Goal: Transaction & Acquisition: Book appointment/travel/reservation

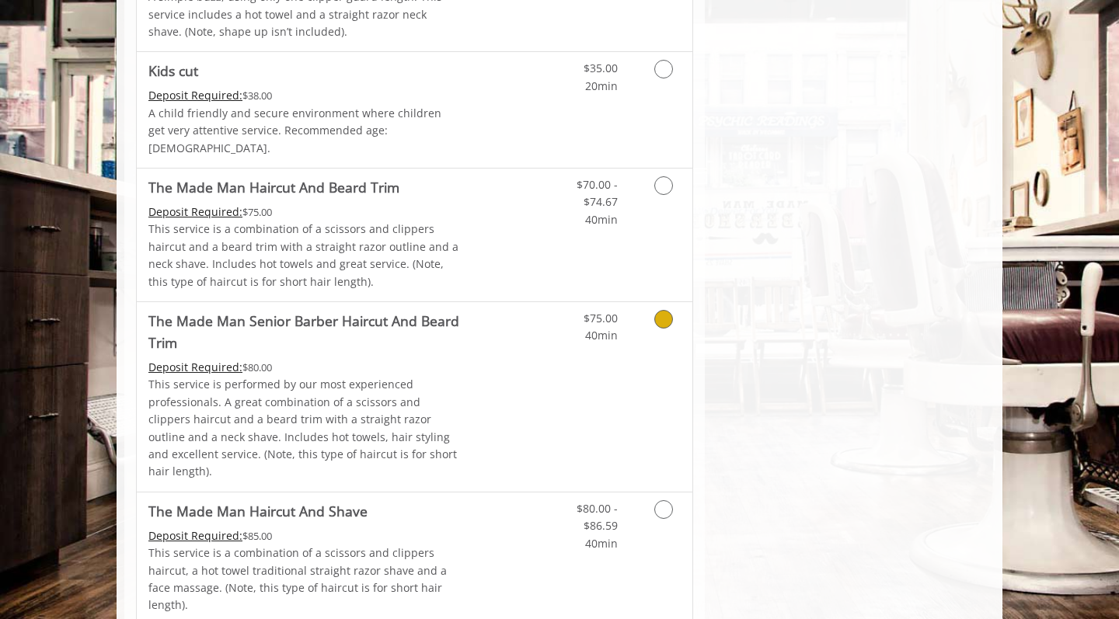
scroll to position [1023, 0]
click at [666, 309] on icon "Grooming services" at bounding box center [663, 318] width 19 height 19
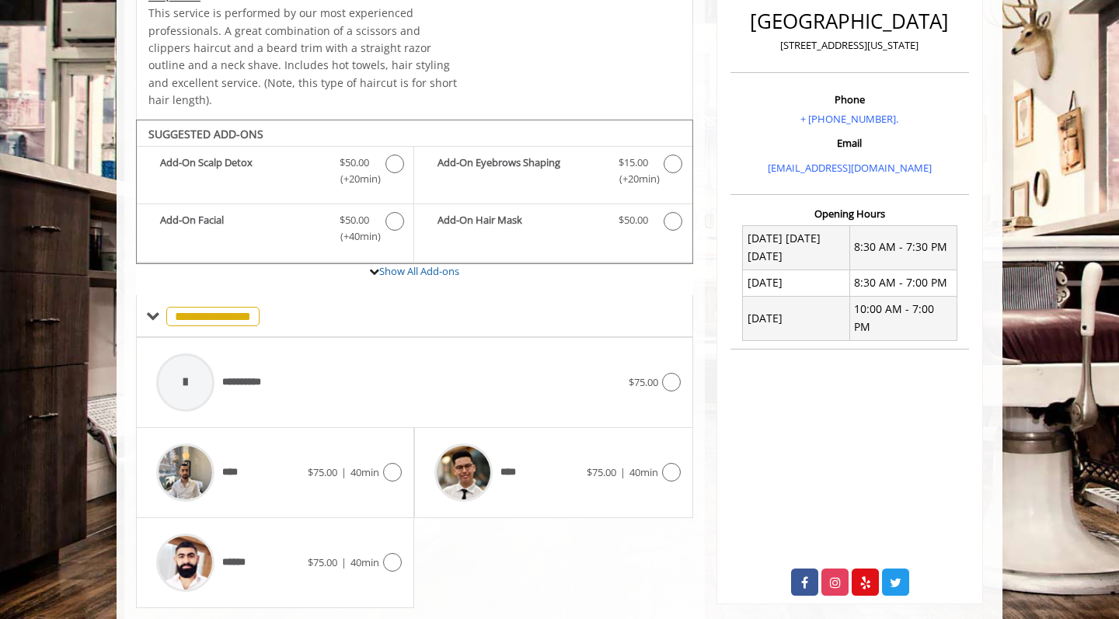
scroll to position [427, 0]
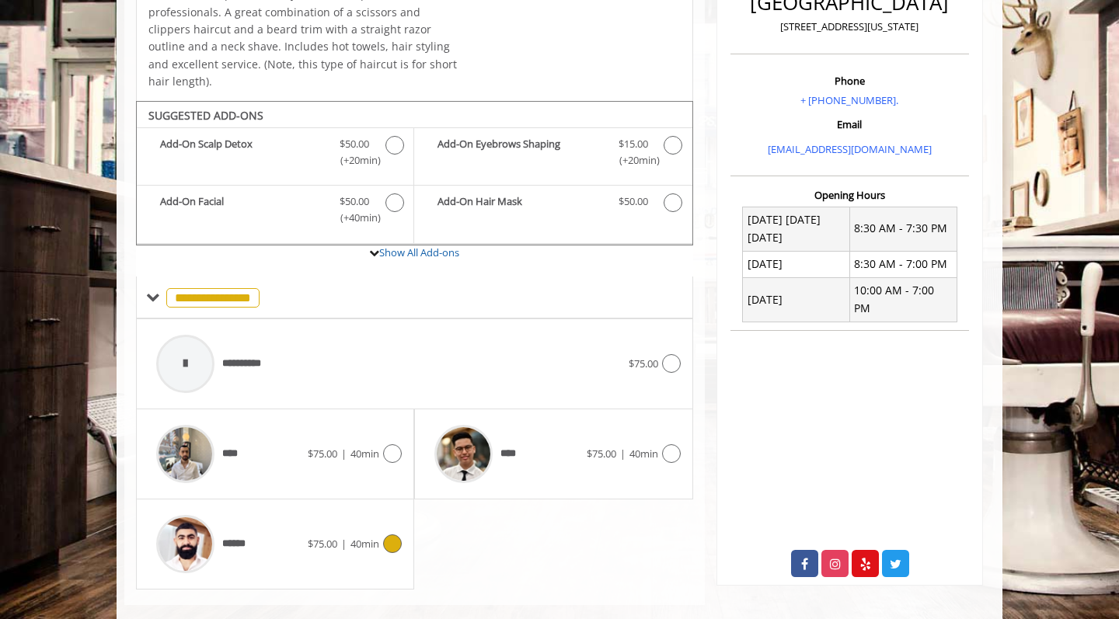
click at [388, 535] on icon at bounding box center [392, 544] width 19 height 19
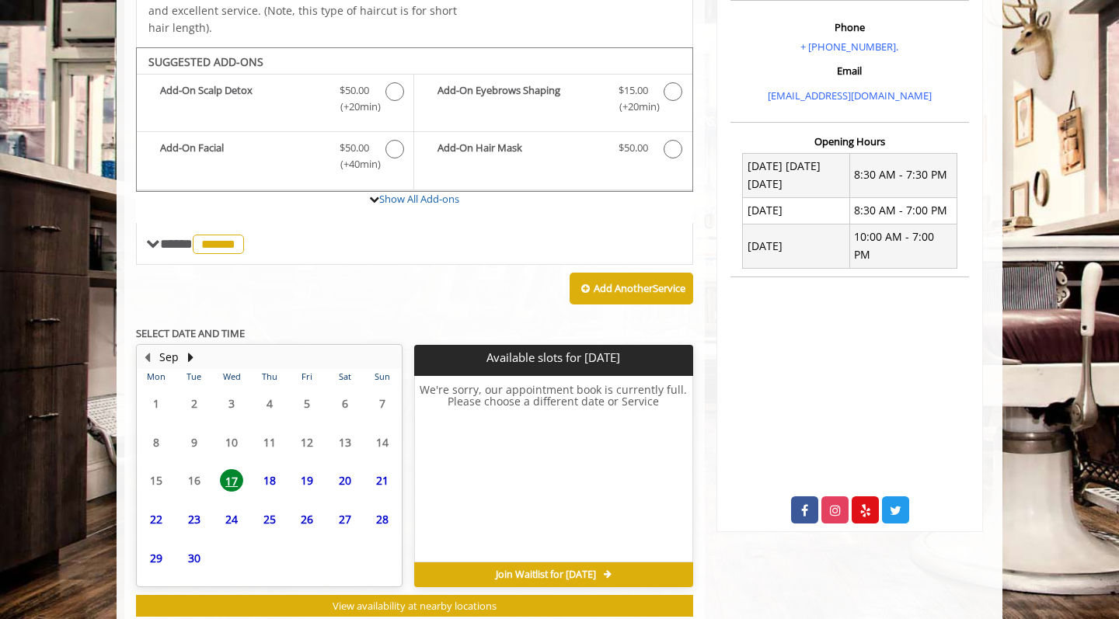
scroll to position [500, 0]
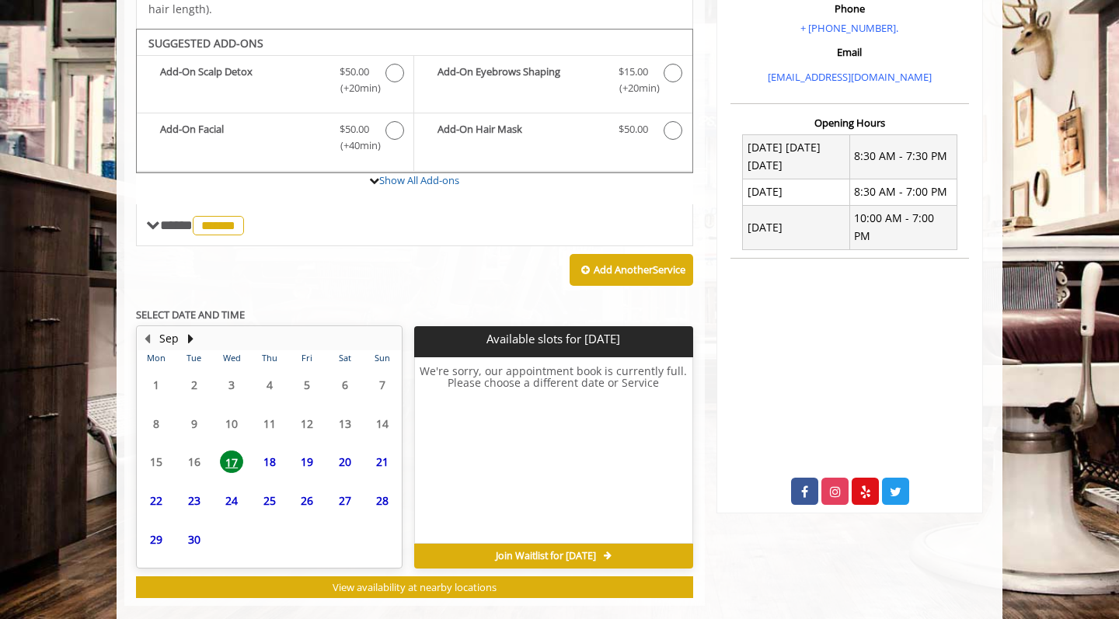
click at [266, 489] on span "25" at bounding box center [269, 500] width 23 height 23
click at [236, 489] on span "24" at bounding box center [231, 500] width 23 height 23
click at [341, 451] on span "20" at bounding box center [344, 462] width 23 height 23
click at [311, 451] on span "19" at bounding box center [306, 462] width 23 height 23
click at [193, 489] on span "23" at bounding box center [194, 500] width 23 height 23
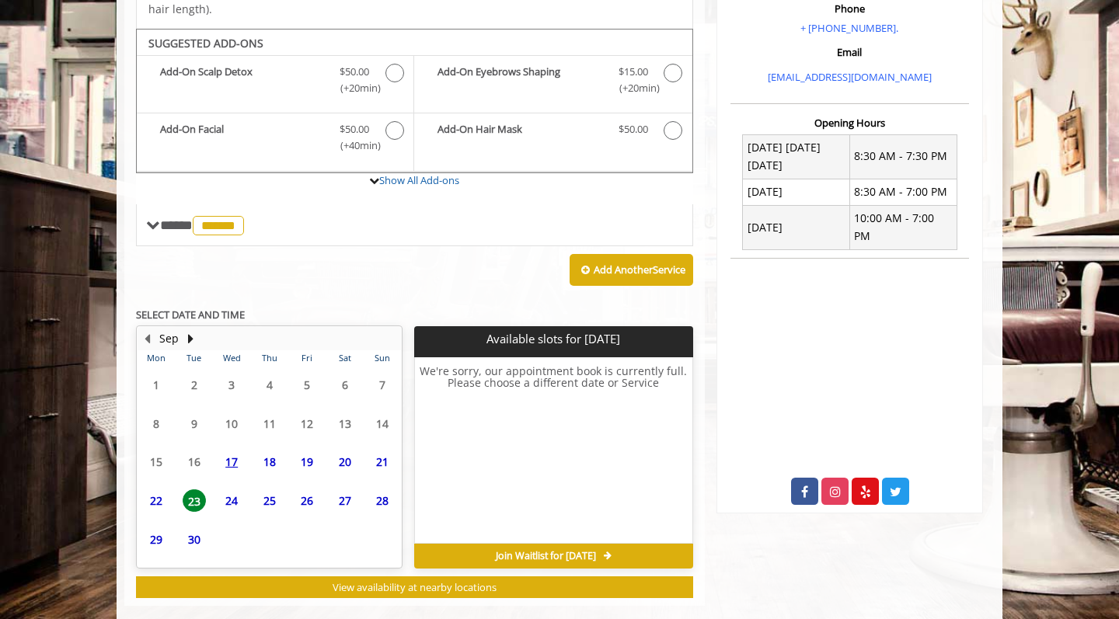
click at [194, 528] on span "30" at bounding box center [194, 539] width 23 height 23
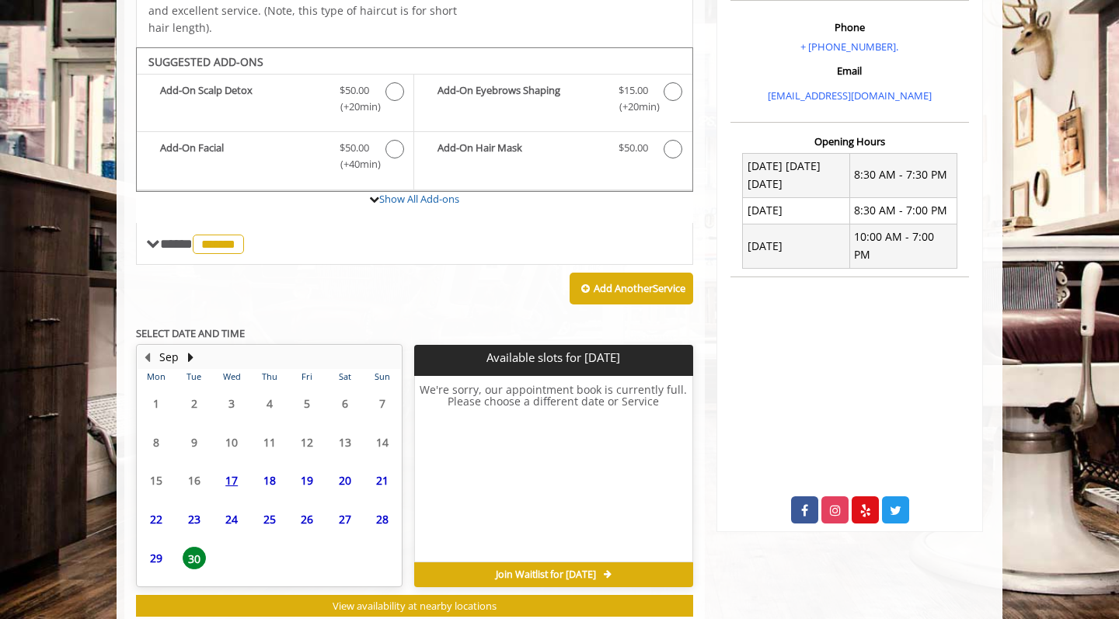
scroll to position [482, 0]
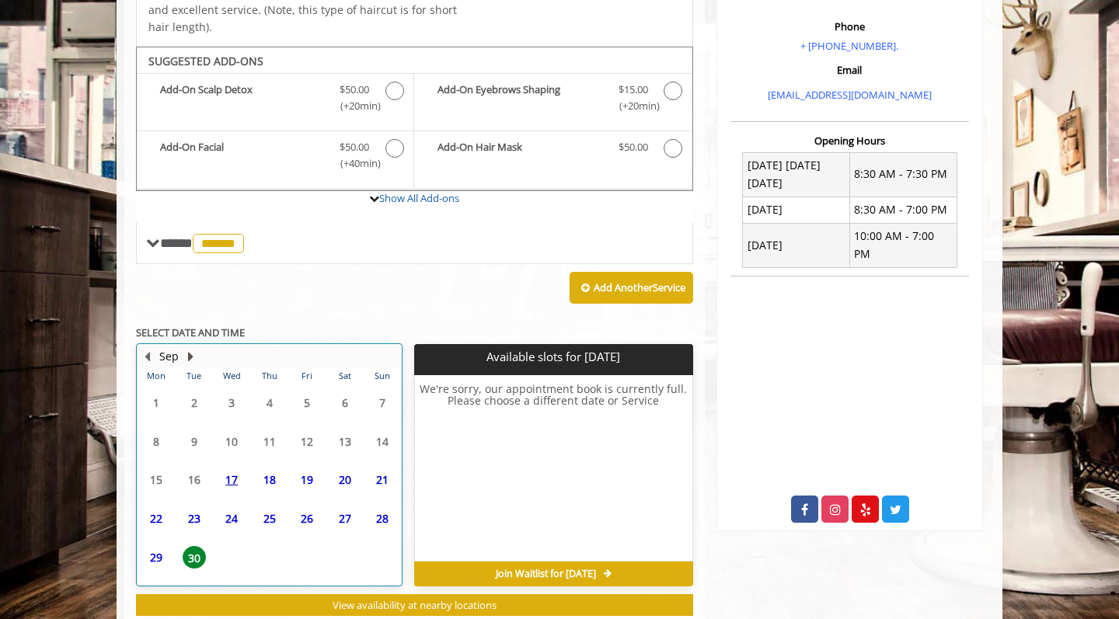
click at [190, 348] on button "Next Month" at bounding box center [190, 356] width 12 height 17
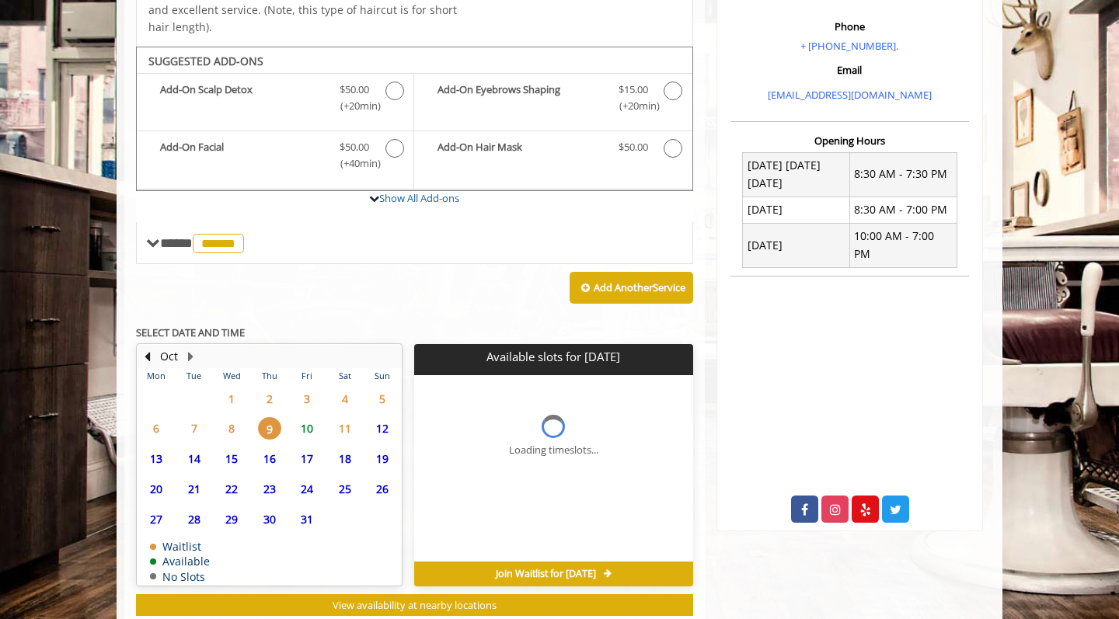
scroll to position [500, 0]
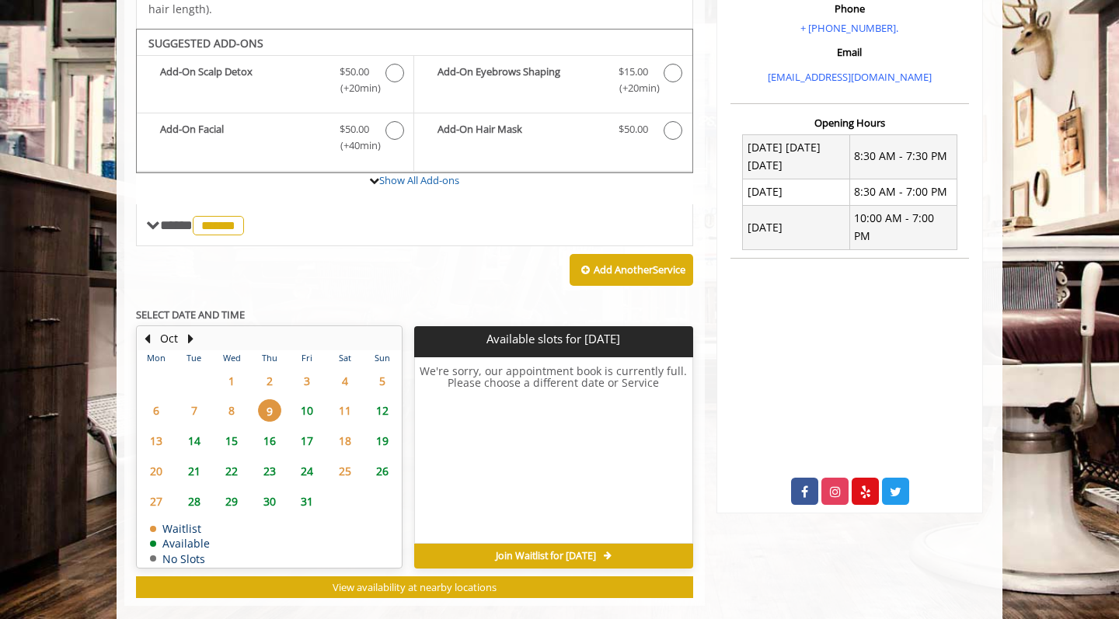
click at [305, 399] on span "10" at bounding box center [306, 410] width 23 height 23
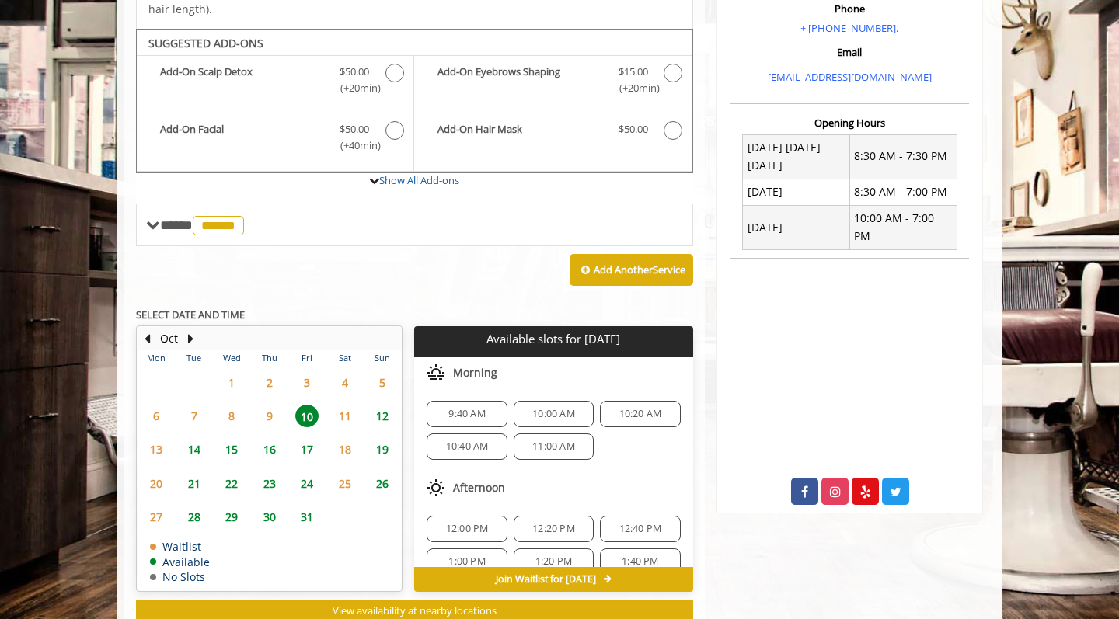
scroll to position [523, 0]
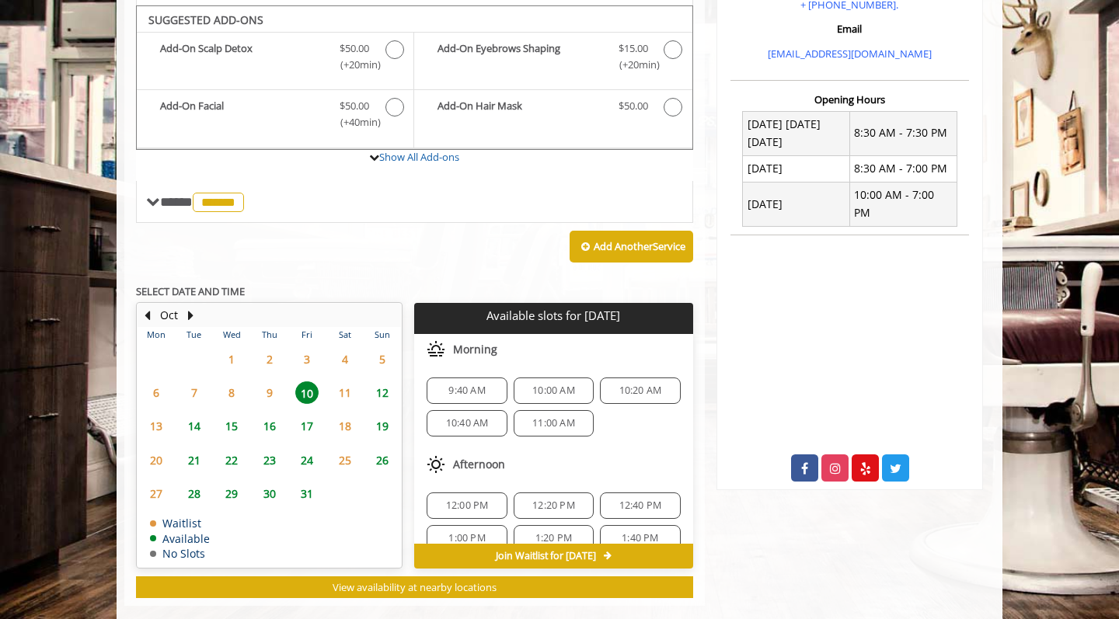
click at [304, 415] on span "17" at bounding box center [306, 426] width 23 height 23
click at [145, 307] on button "Previous Month" at bounding box center [147, 315] width 12 height 17
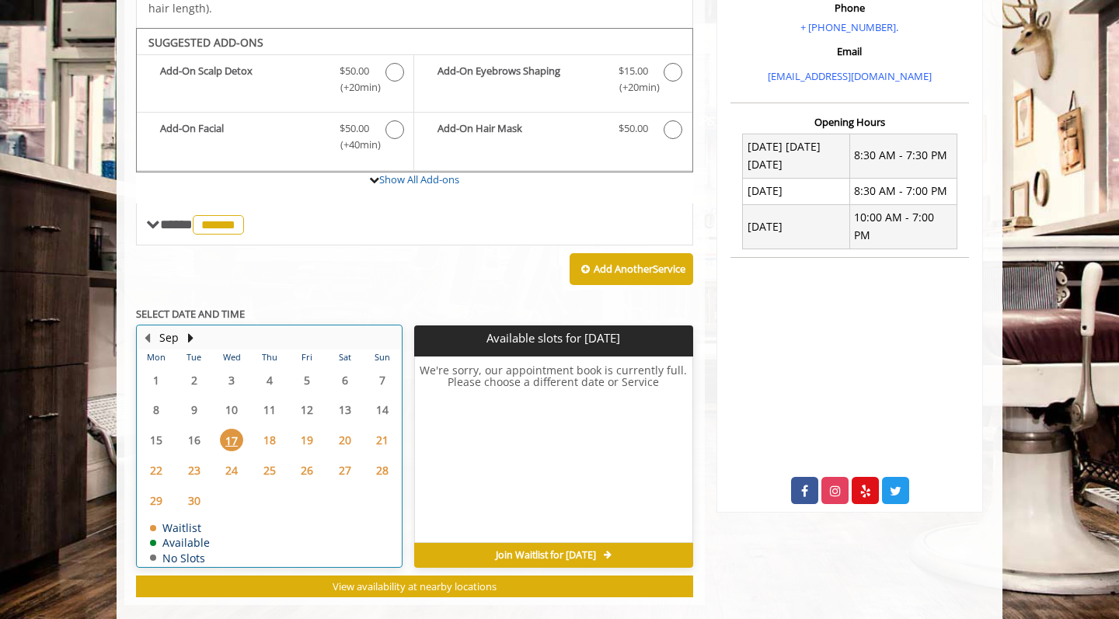
scroll to position [500, 0]
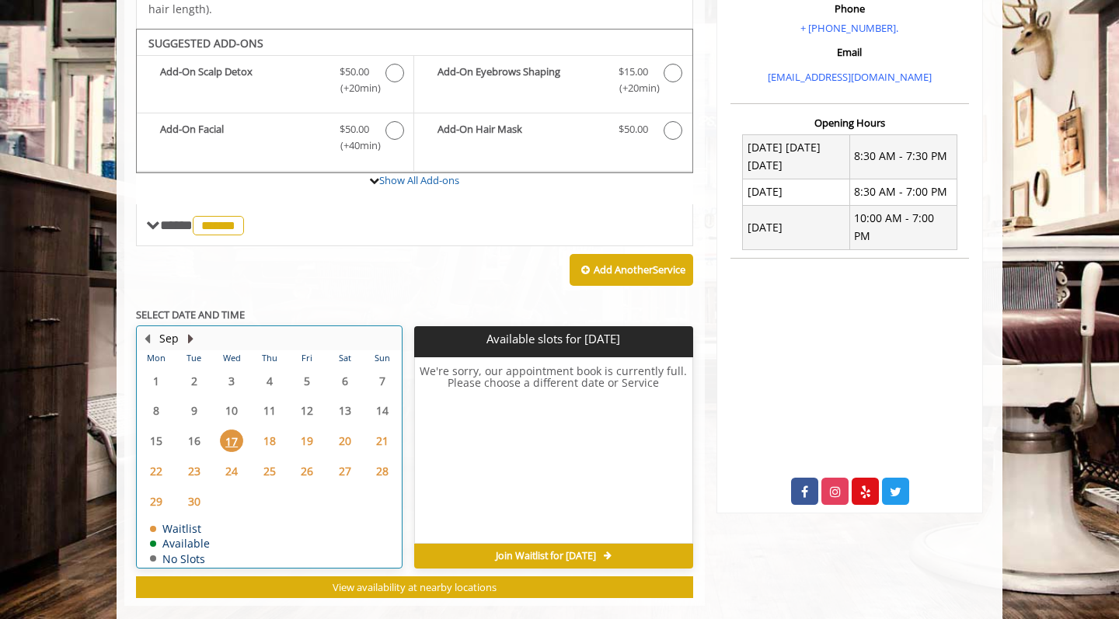
click at [193, 330] on button "Next Month" at bounding box center [190, 338] width 12 height 17
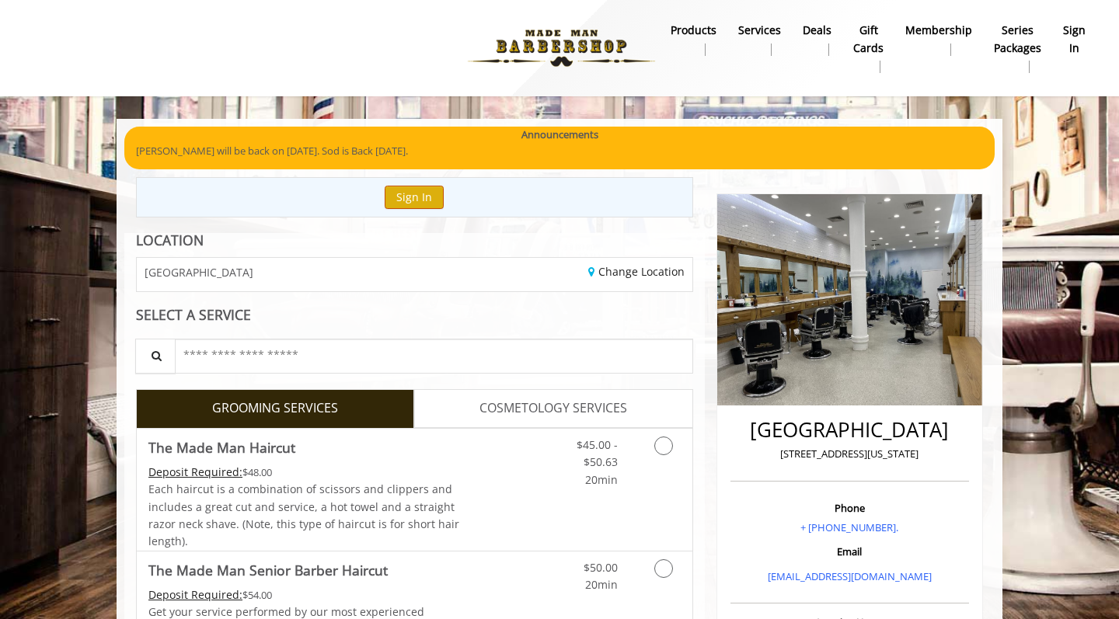
click at [417, 196] on button "Sign In" at bounding box center [414, 197] width 59 height 23
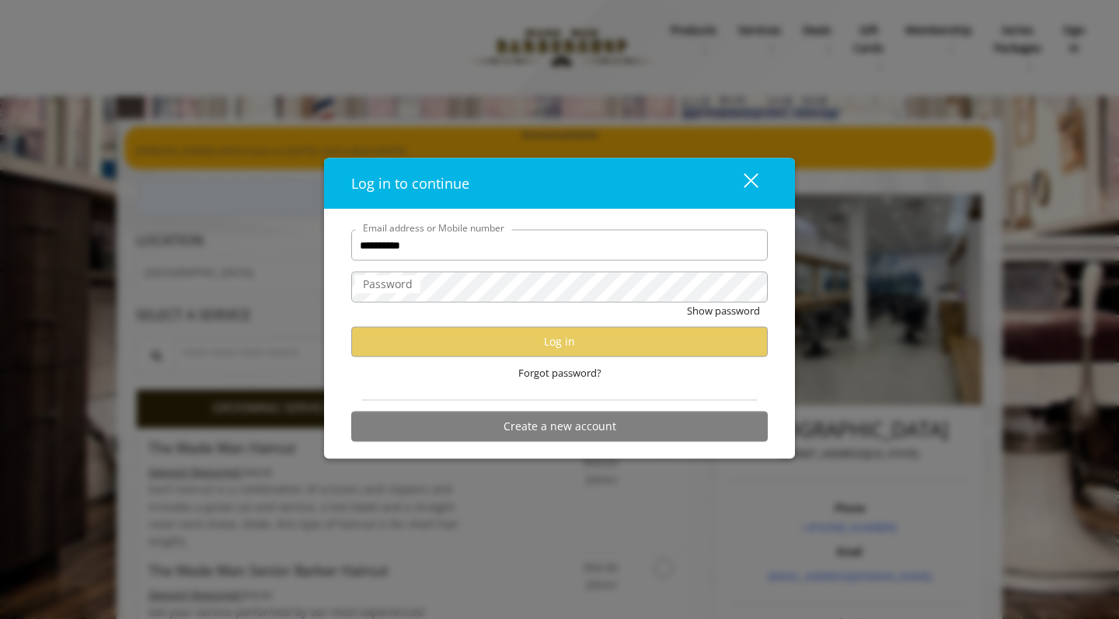
type input "**********"
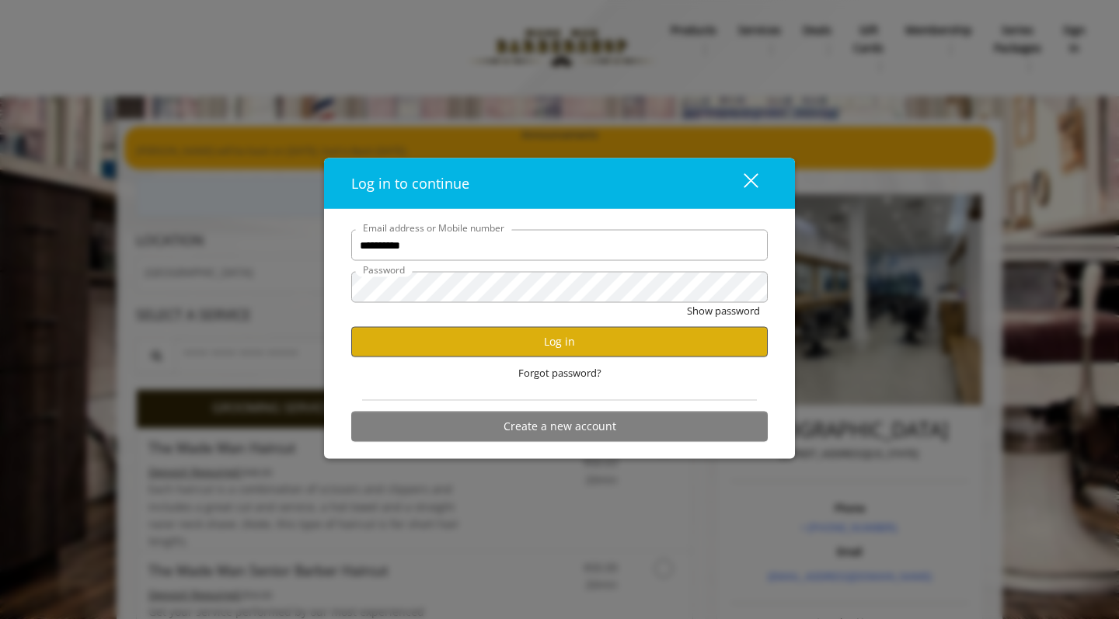
click at [593, 348] on button "Log in" at bounding box center [559, 341] width 416 height 30
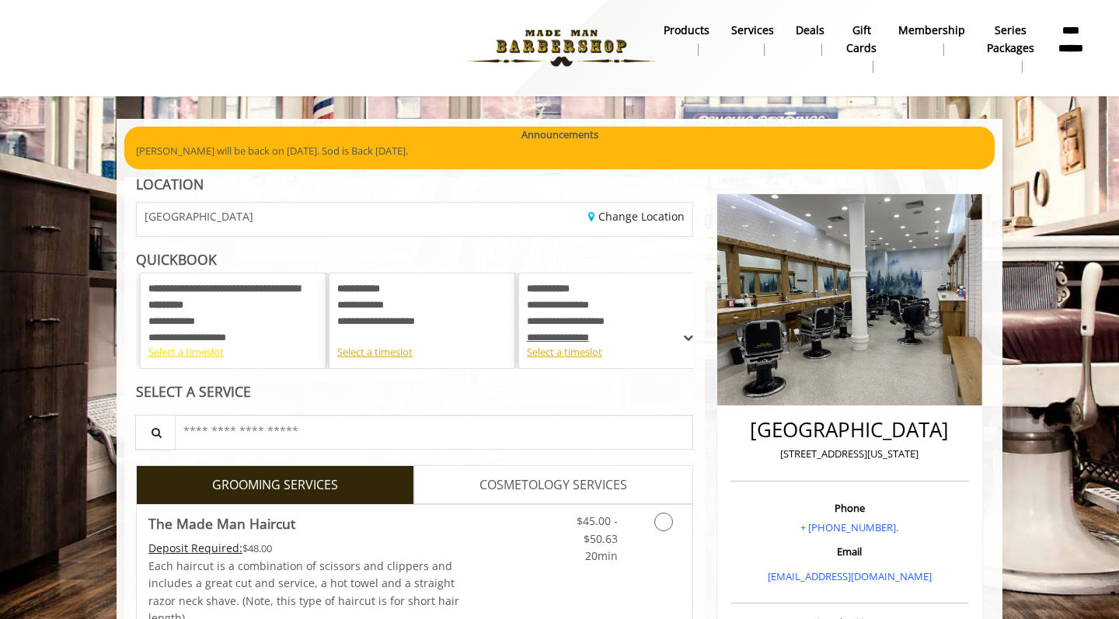
click at [190, 354] on div "Select a timeslot" at bounding box center [232, 352] width 169 height 16
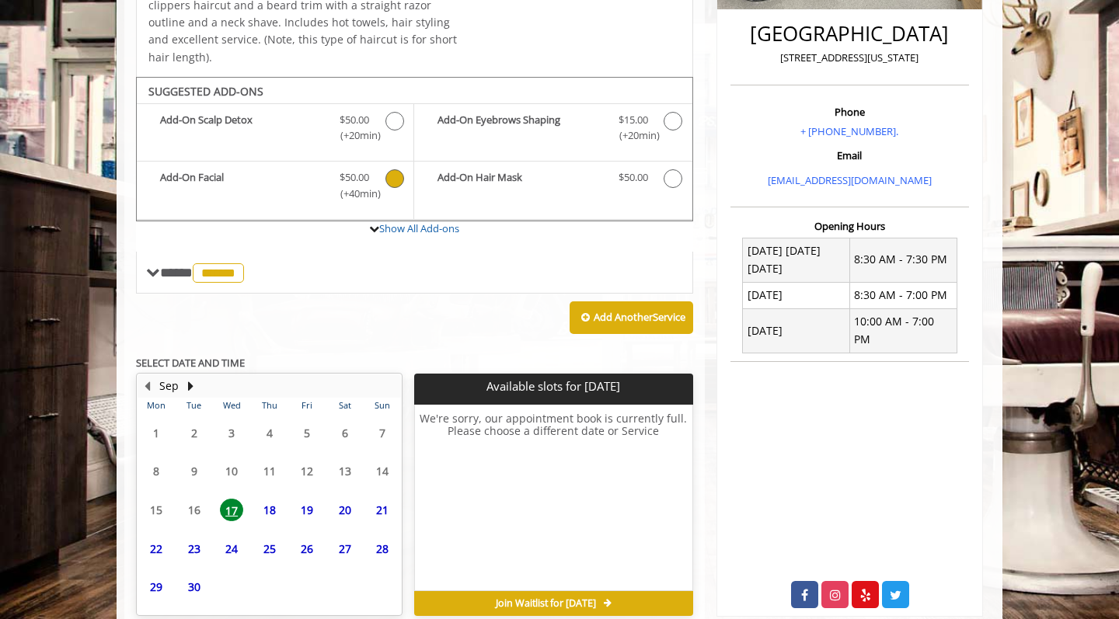
scroll to position [415, 0]
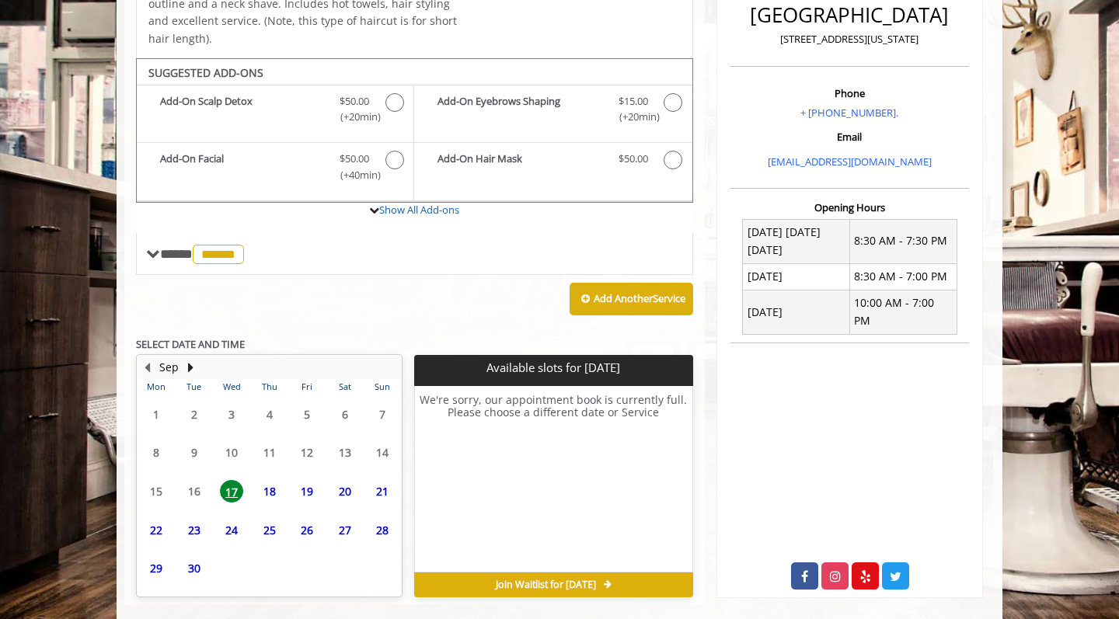
click at [273, 480] on span "18" at bounding box center [269, 491] width 23 height 23
click at [310, 480] on span "19" at bounding box center [306, 491] width 23 height 23
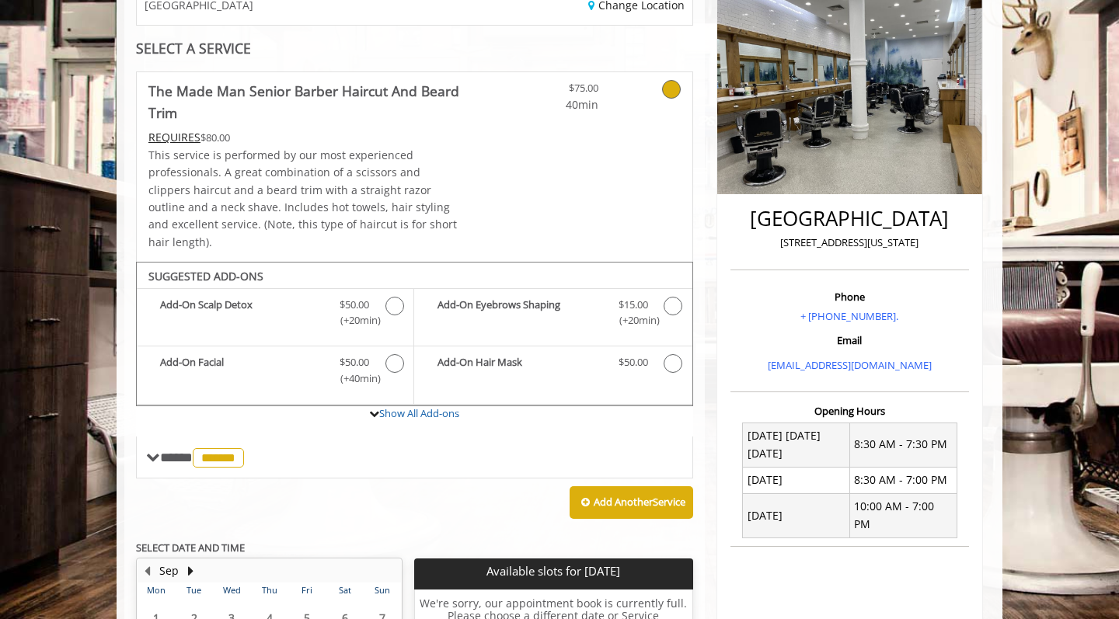
scroll to position [214, 0]
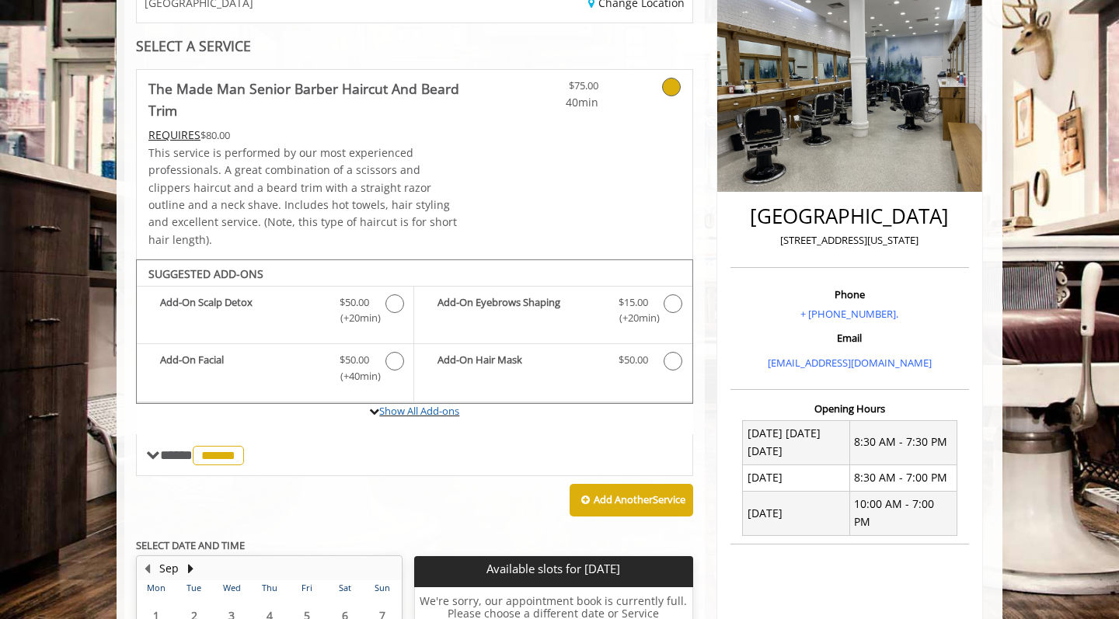
click at [370, 406] on icon at bounding box center [374, 411] width 10 height 10
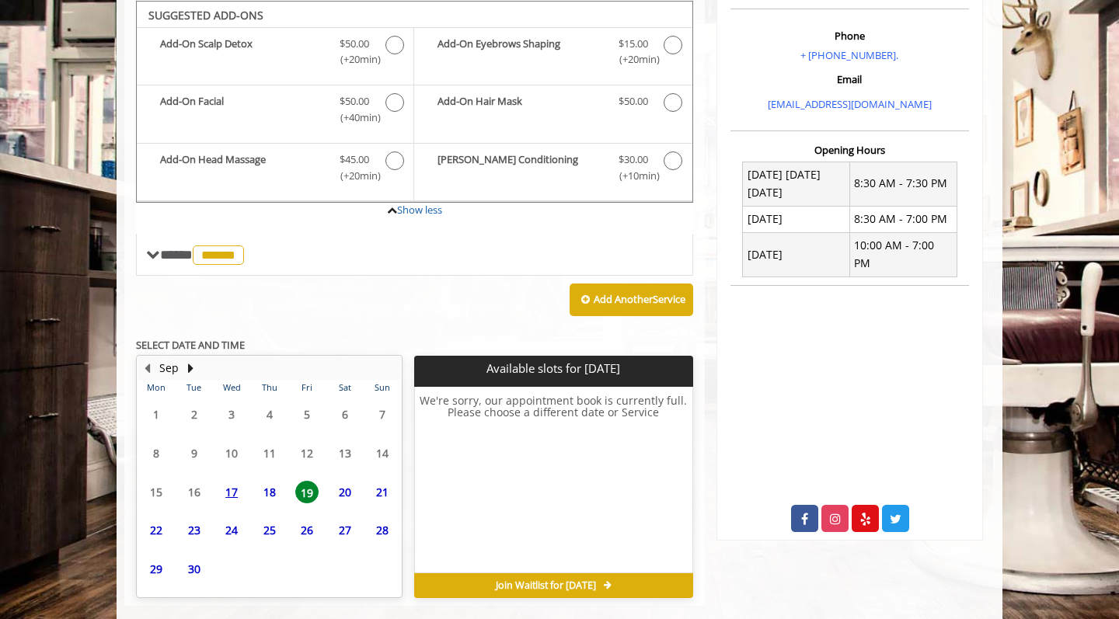
scroll to position [472, 0]
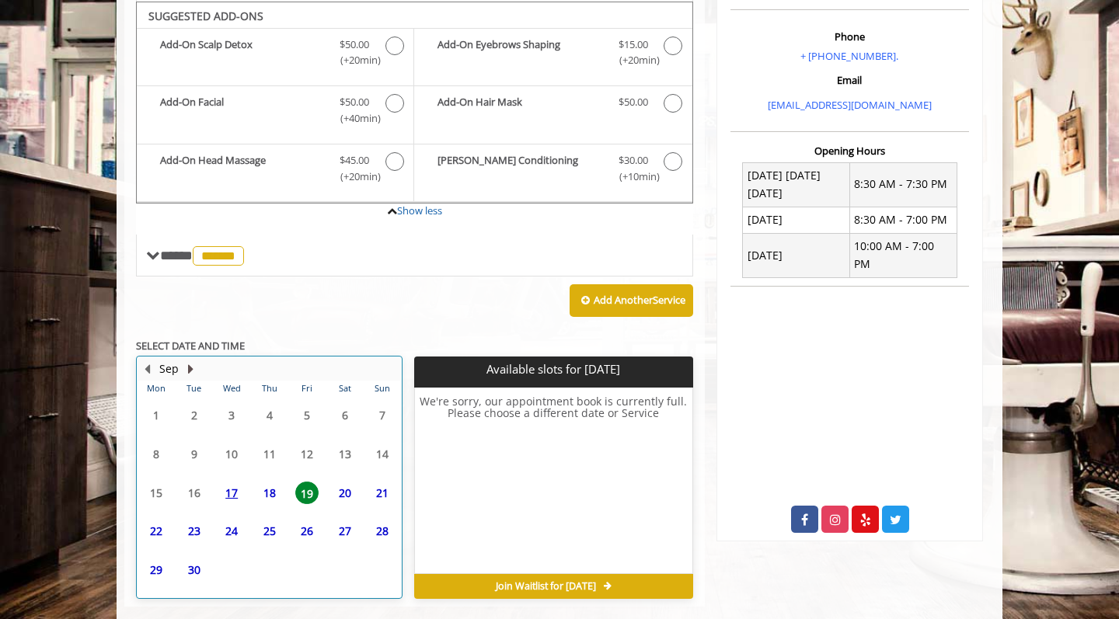
click at [190, 360] on button "Next Month" at bounding box center [190, 368] width 12 height 17
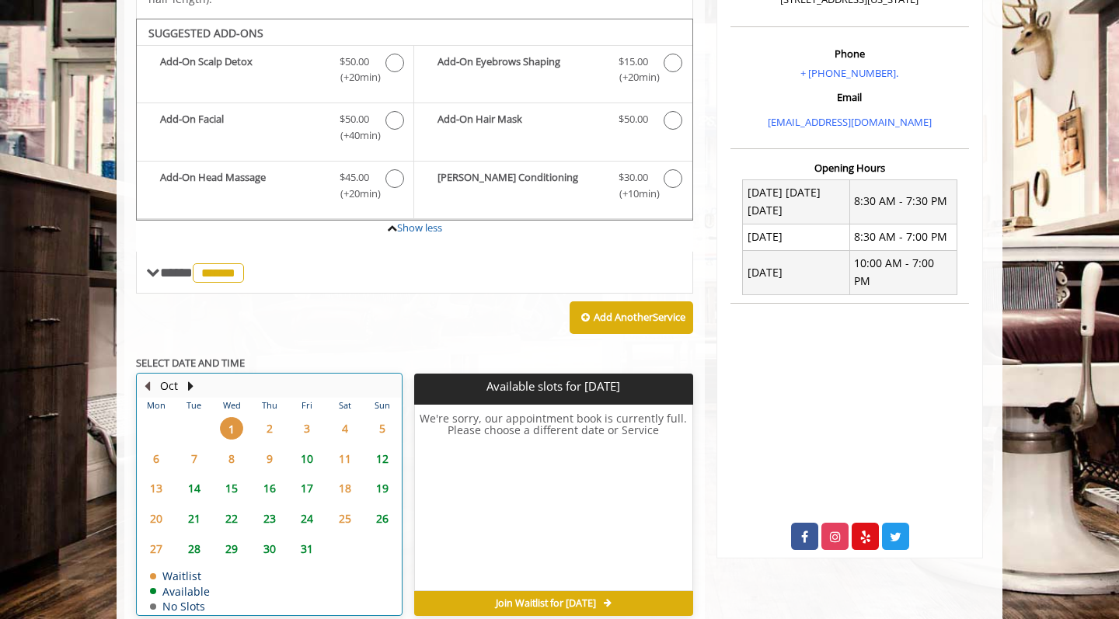
scroll to position [452, 0]
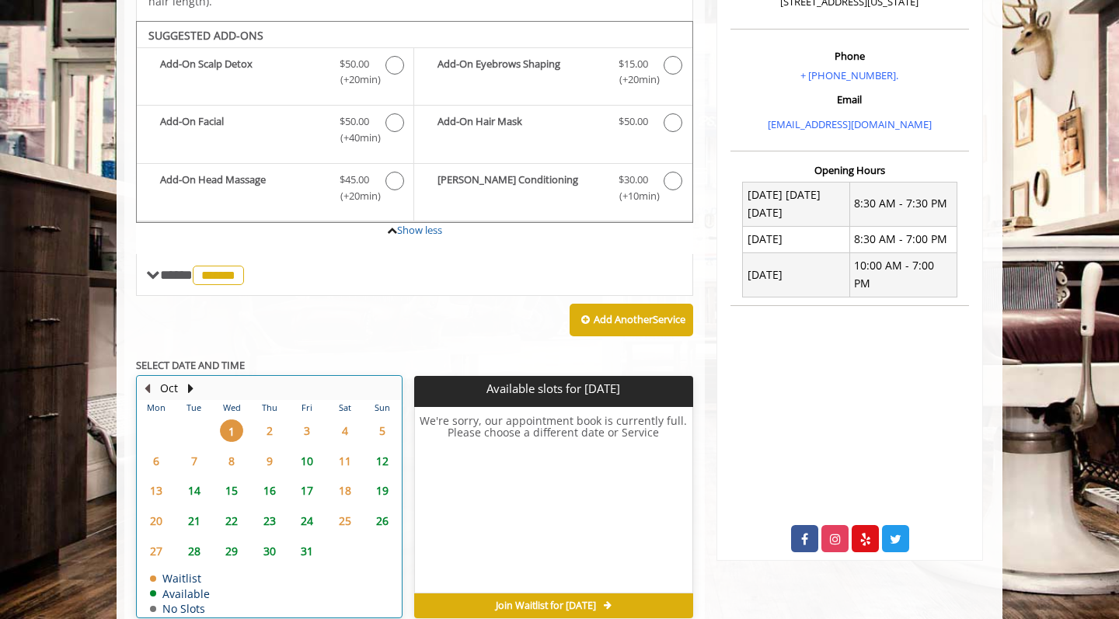
click at [150, 380] on button "Previous Month" at bounding box center [147, 388] width 12 height 17
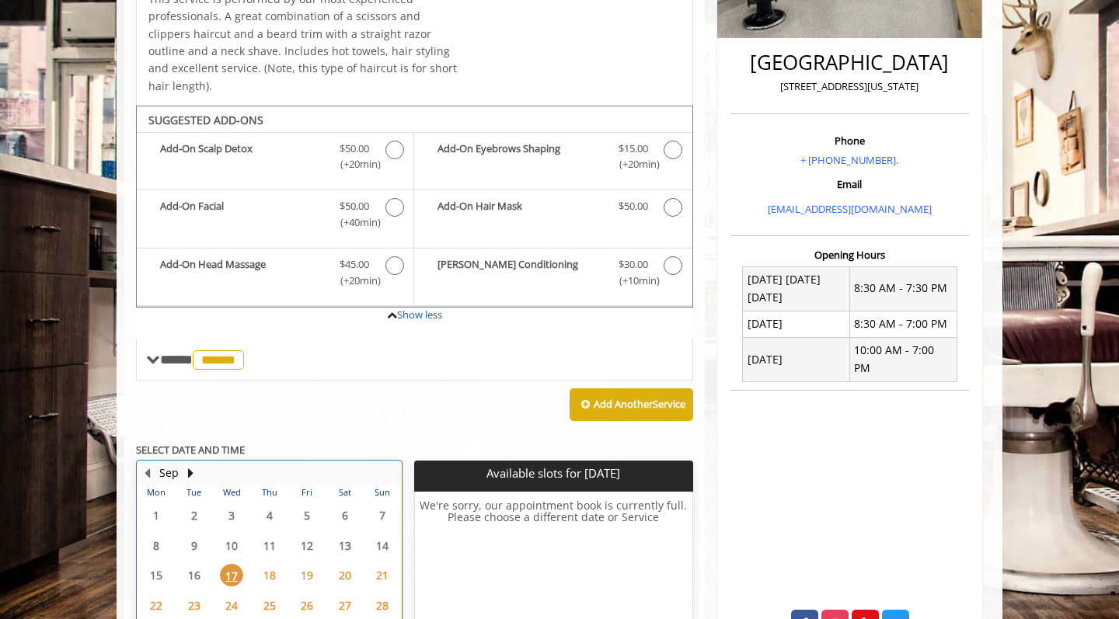
scroll to position [370, 0]
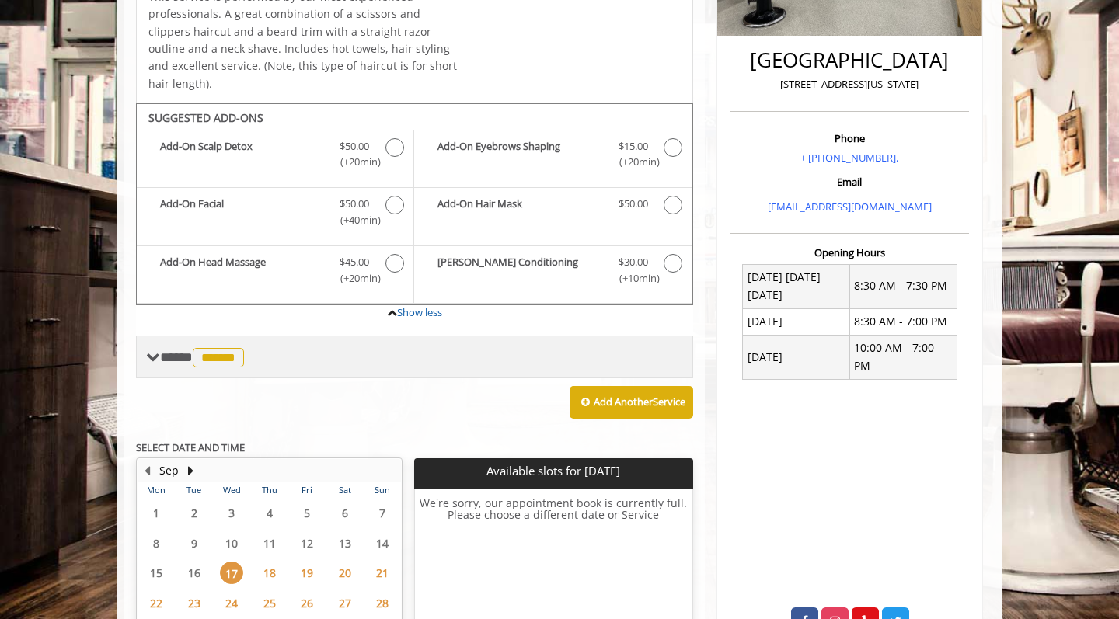
click at [157, 344] on div "**** ****** ********" at bounding box center [414, 357] width 557 height 42
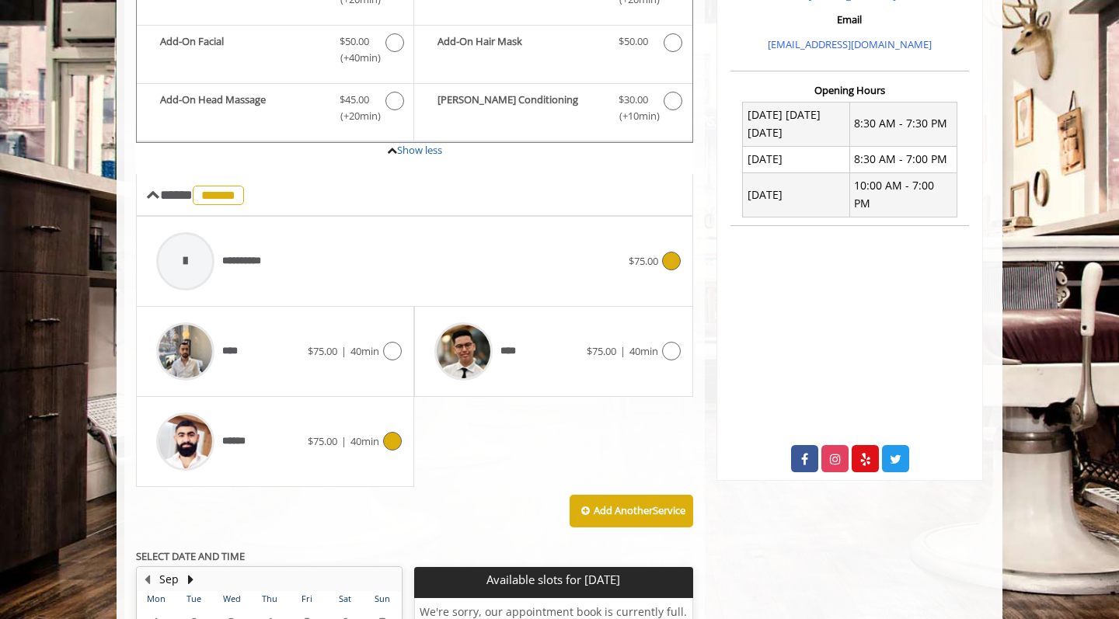
scroll to position [534, 0]
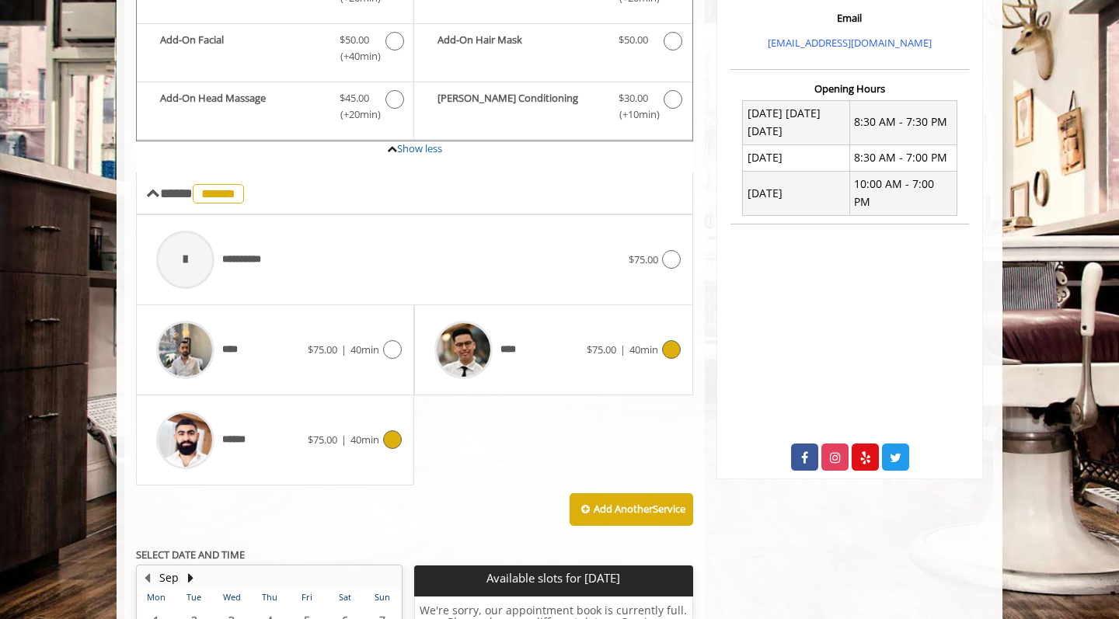
click at [668, 340] on icon at bounding box center [671, 349] width 19 height 19
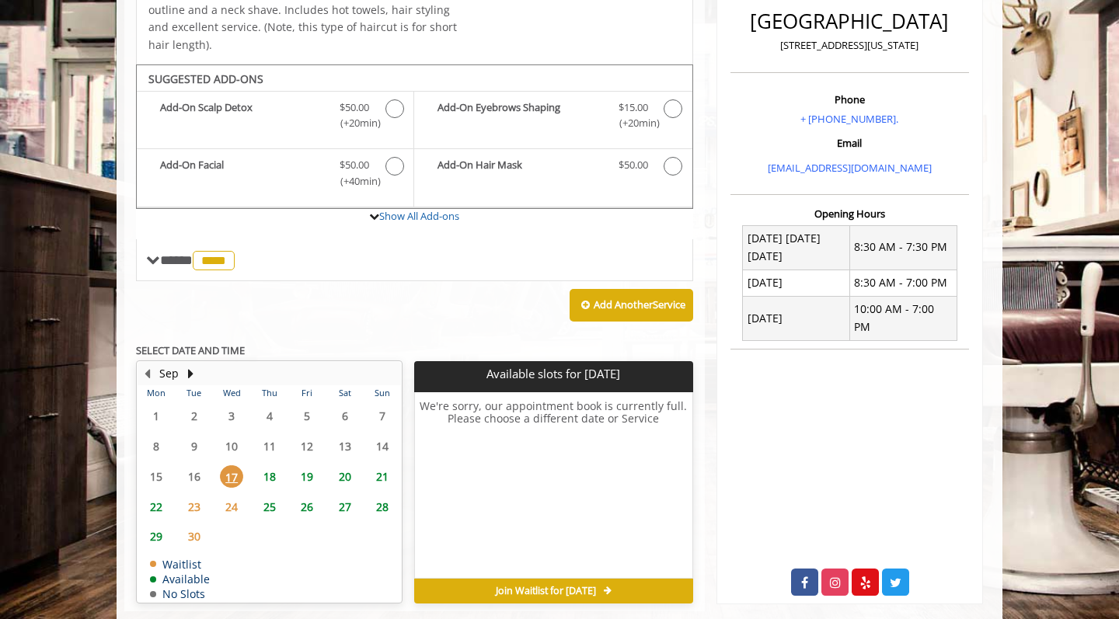
scroll to position [415, 0]
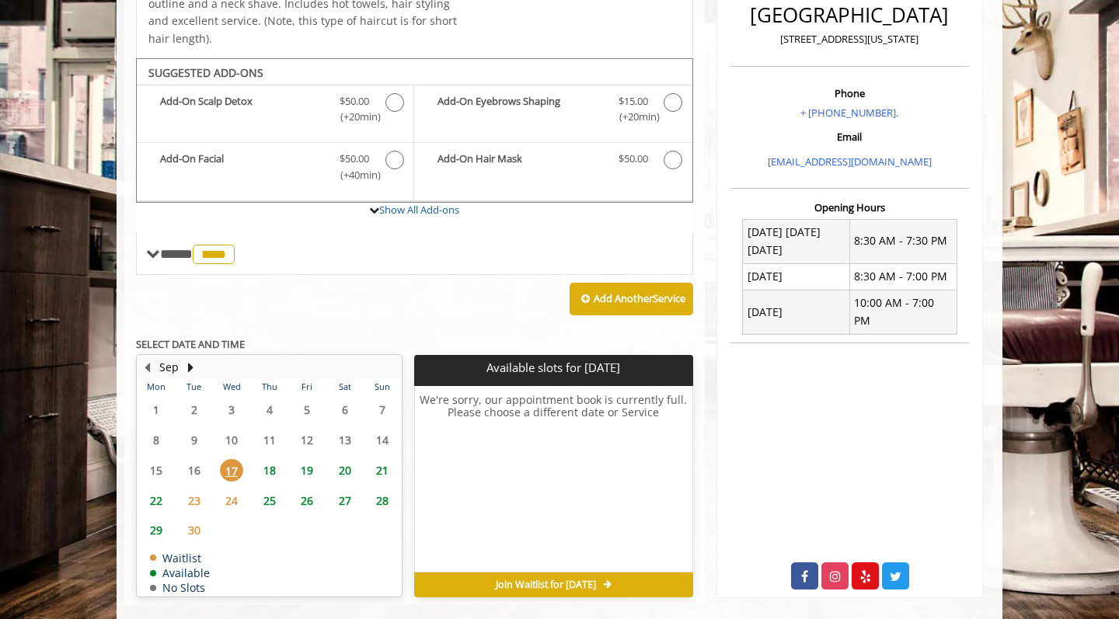
click at [273, 489] on span "25" at bounding box center [269, 500] width 23 height 23
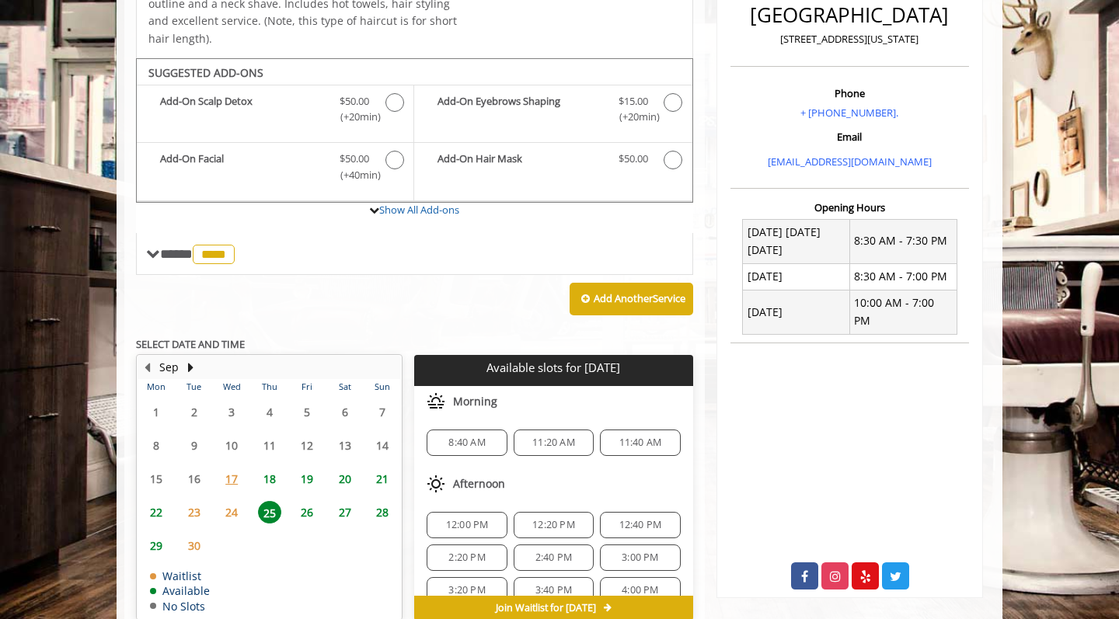
scroll to position [438, 0]
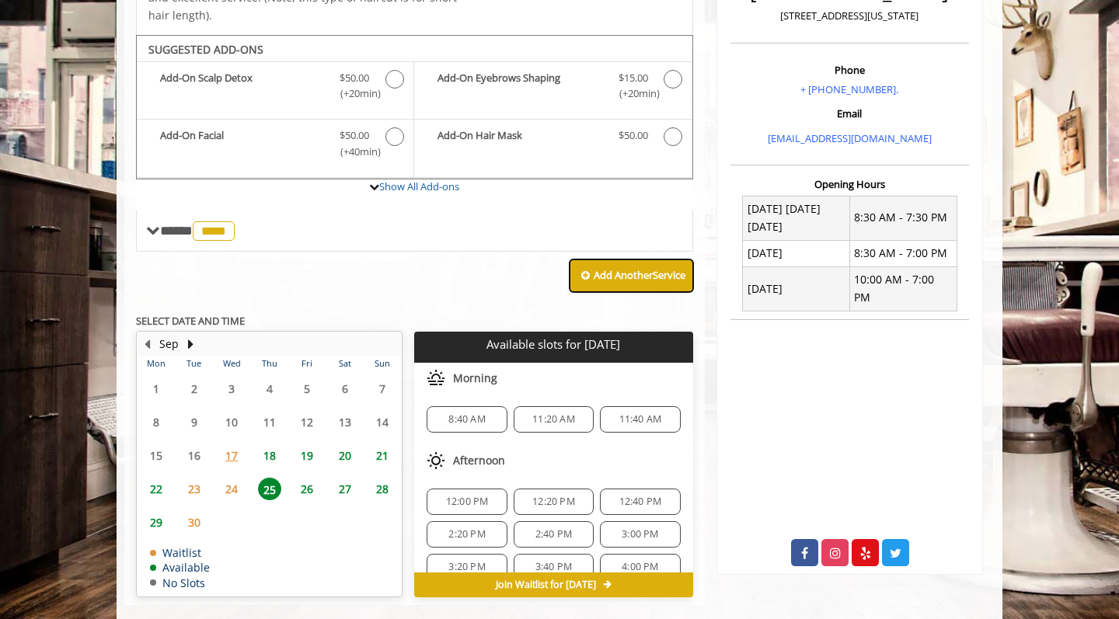
click at [594, 268] on b "Add Another Service" at bounding box center [640, 275] width 92 height 14
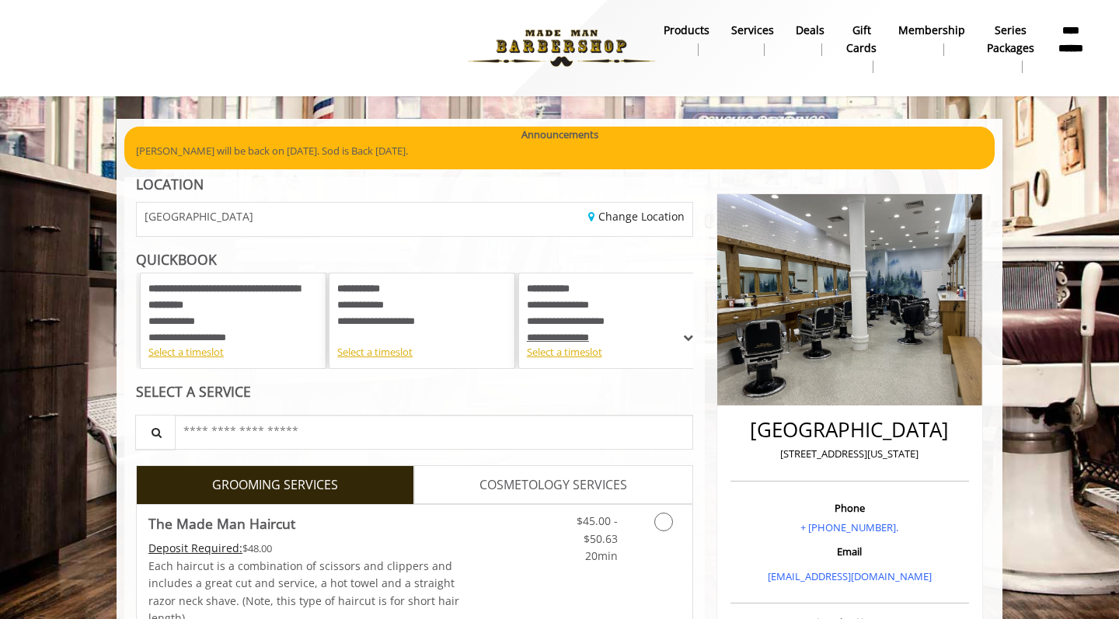
scroll to position [0, 0]
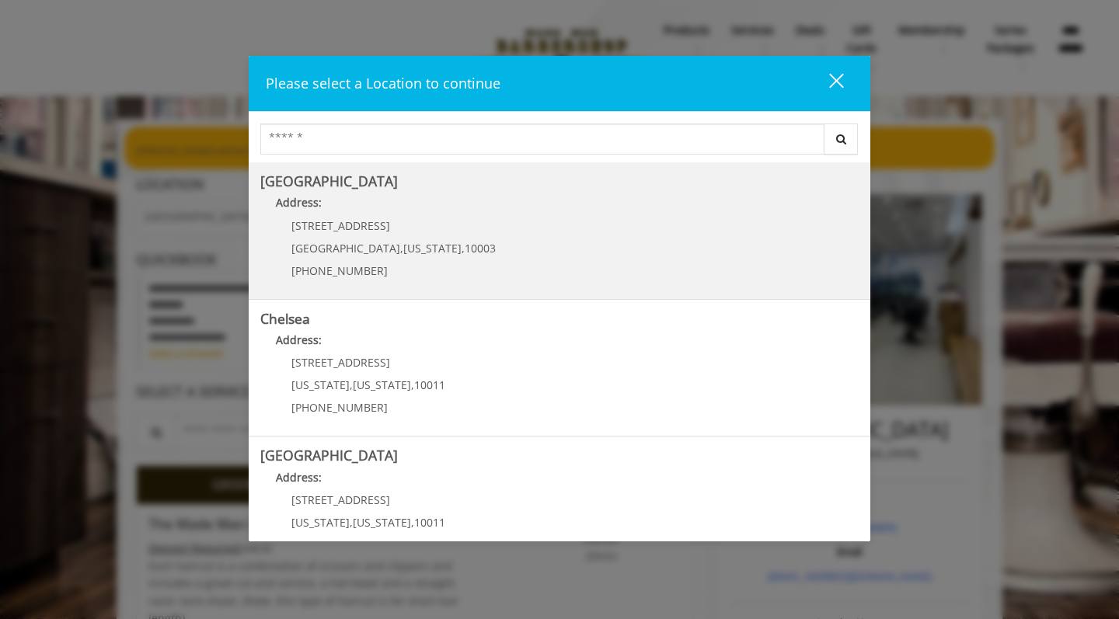
click at [403, 253] on span "New York" at bounding box center [432, 248] width 58 height 15
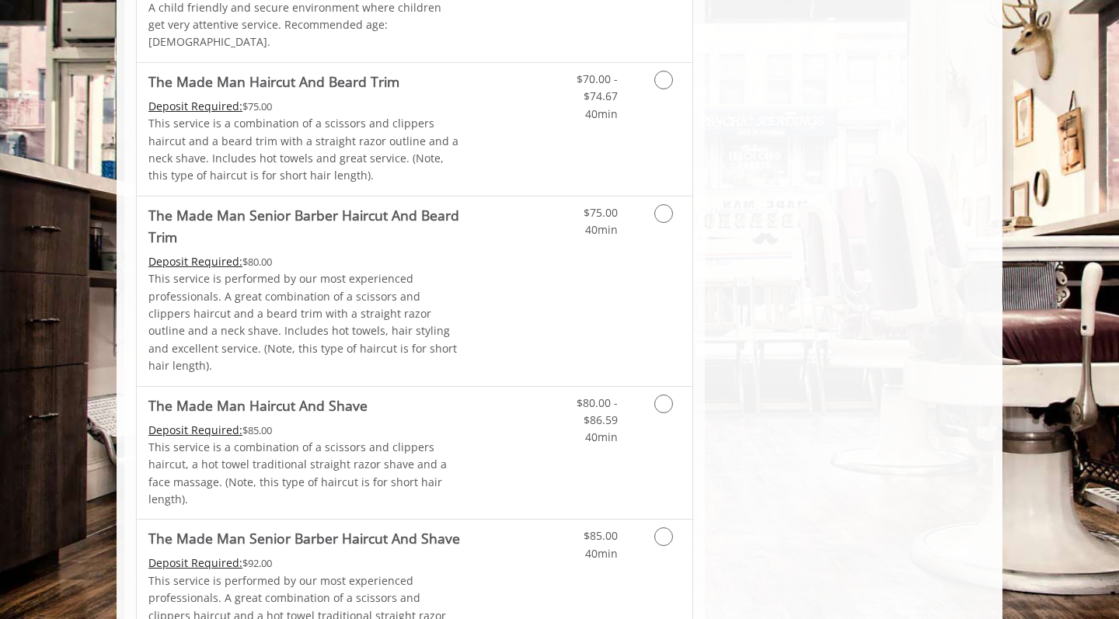
scroll to position [1214, 0]
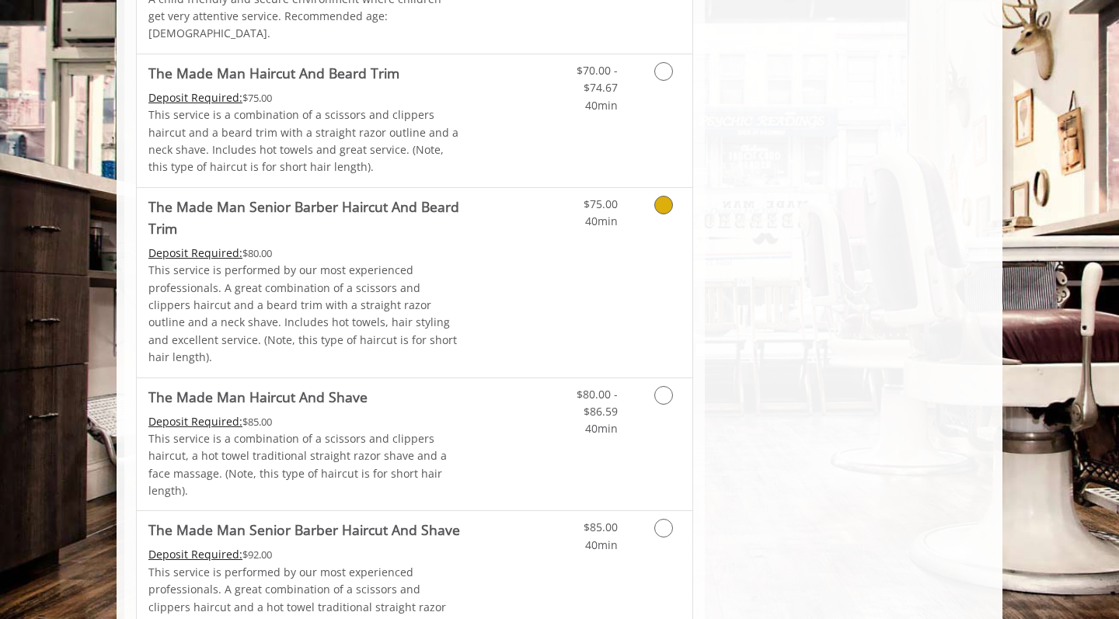
click at [657, 196] on icon "Grooming services" at bounding box center [663, 205] width 19 height 19
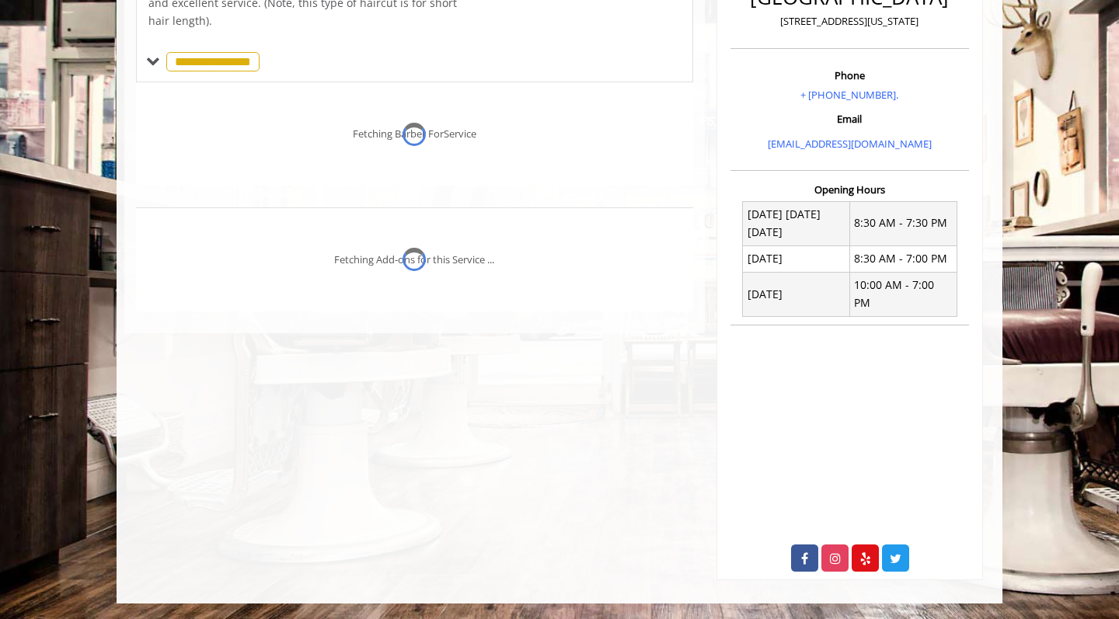
scroll to position [409, 0]
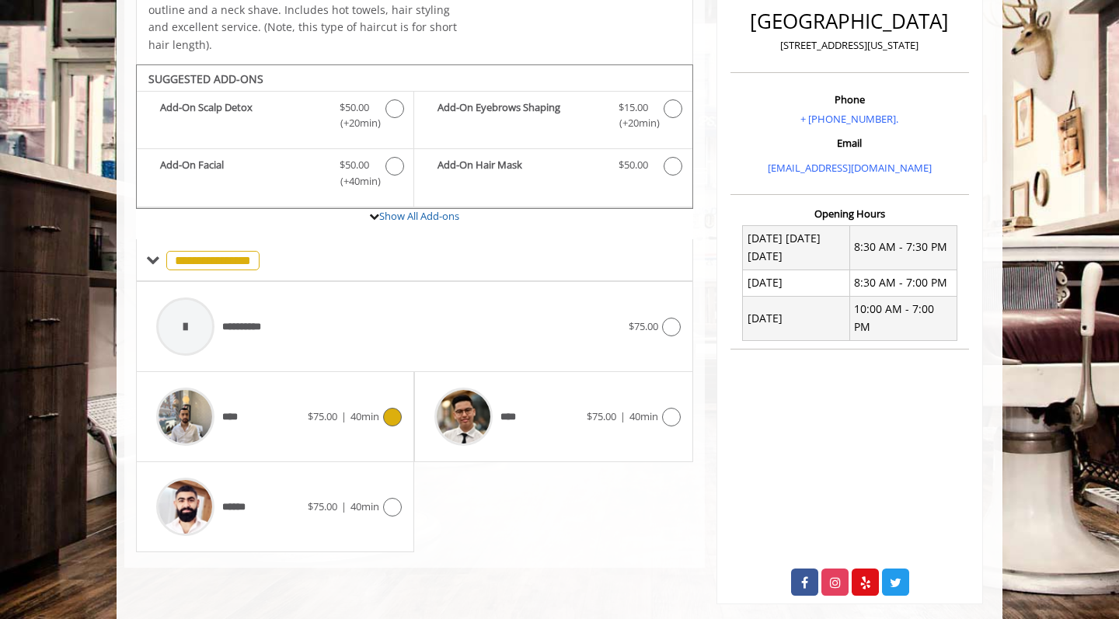
click at [370, 409] on span "40min" at bounding box center [364, 416] width 29 height 14
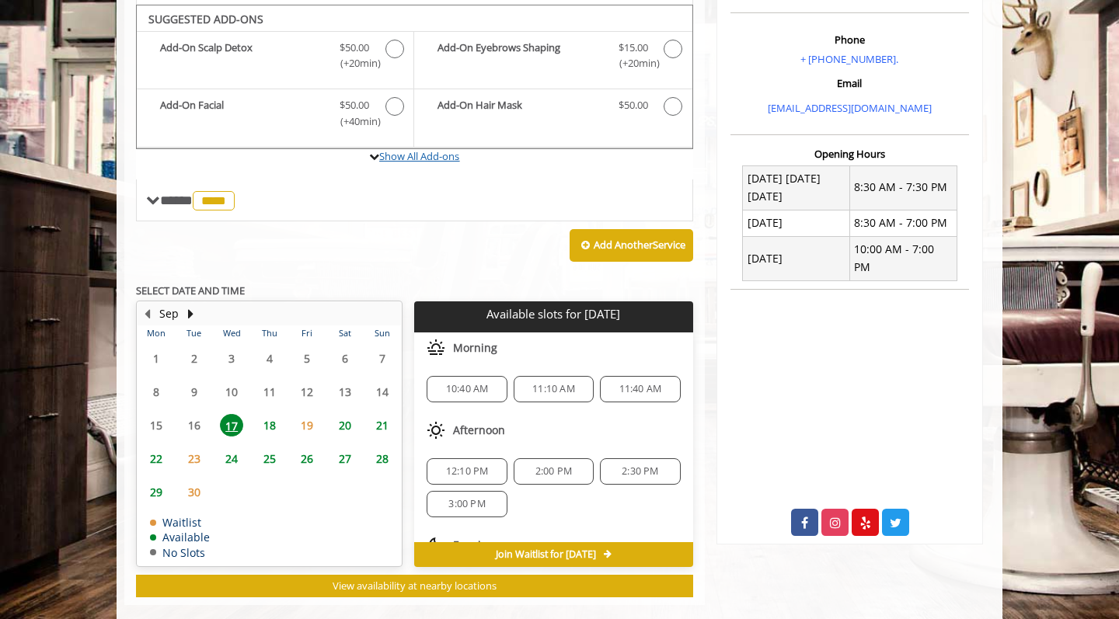
scroll to position [468, 0]
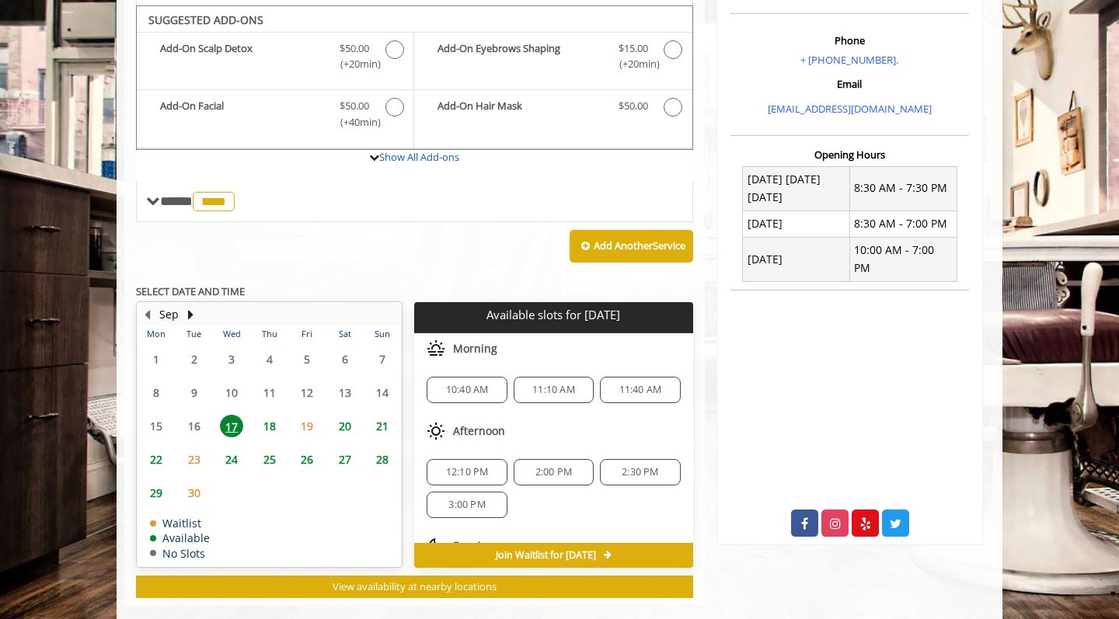
click at [609, 384] on span "11:40 AM" at bounding box center [640, 390] width 66 height 12
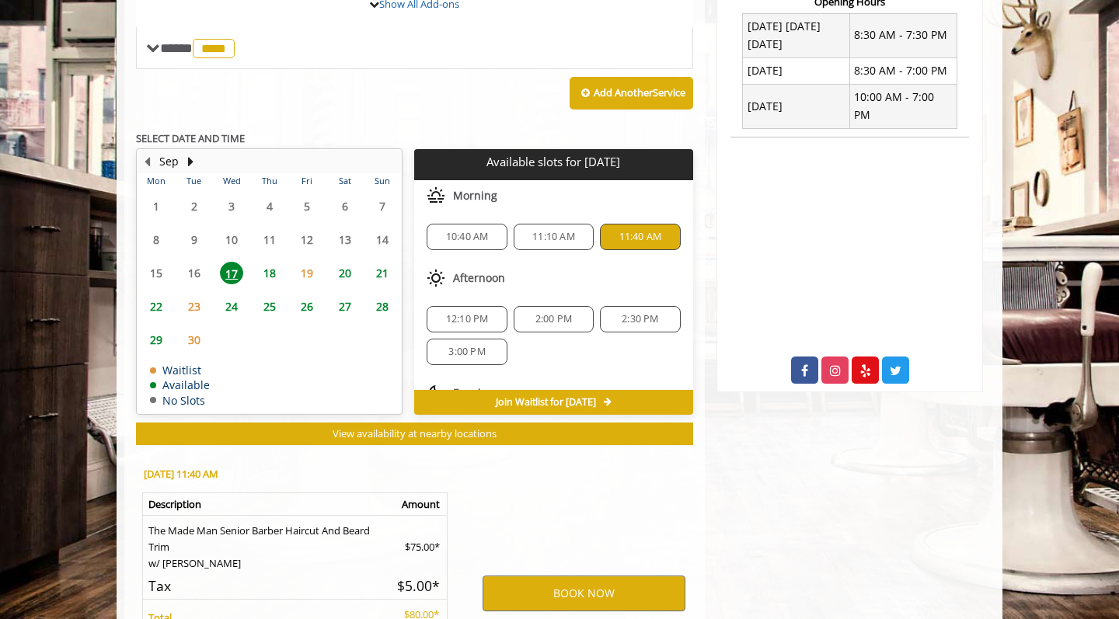
scroll to position [760, 0]
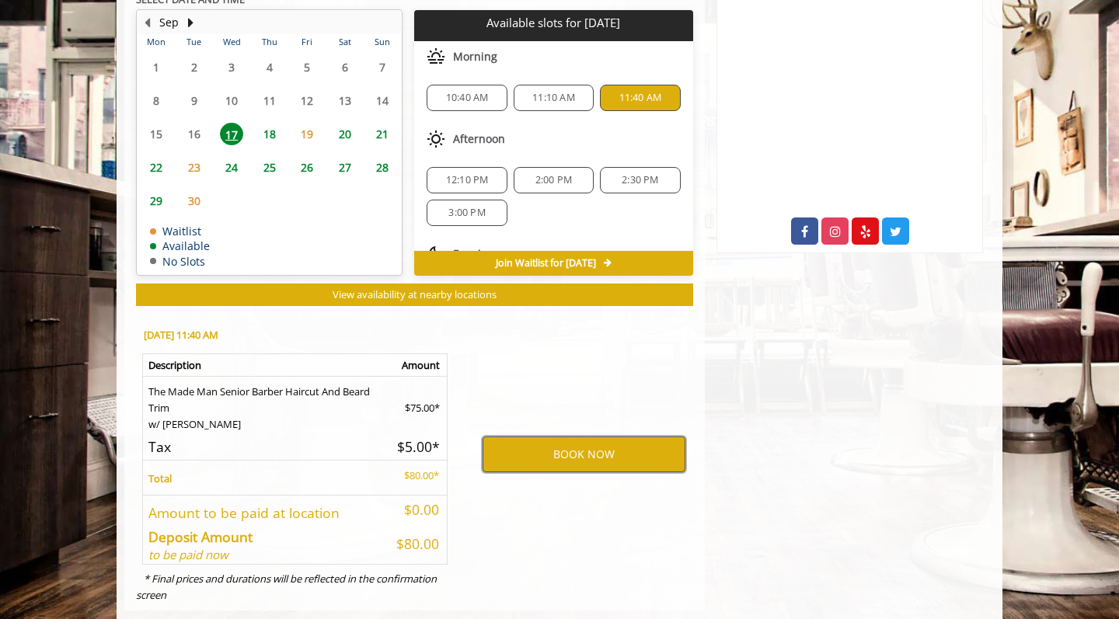
click at [590, 437] on button "BOOK NOW" at bounding box center [583, 455] width 203 height 36
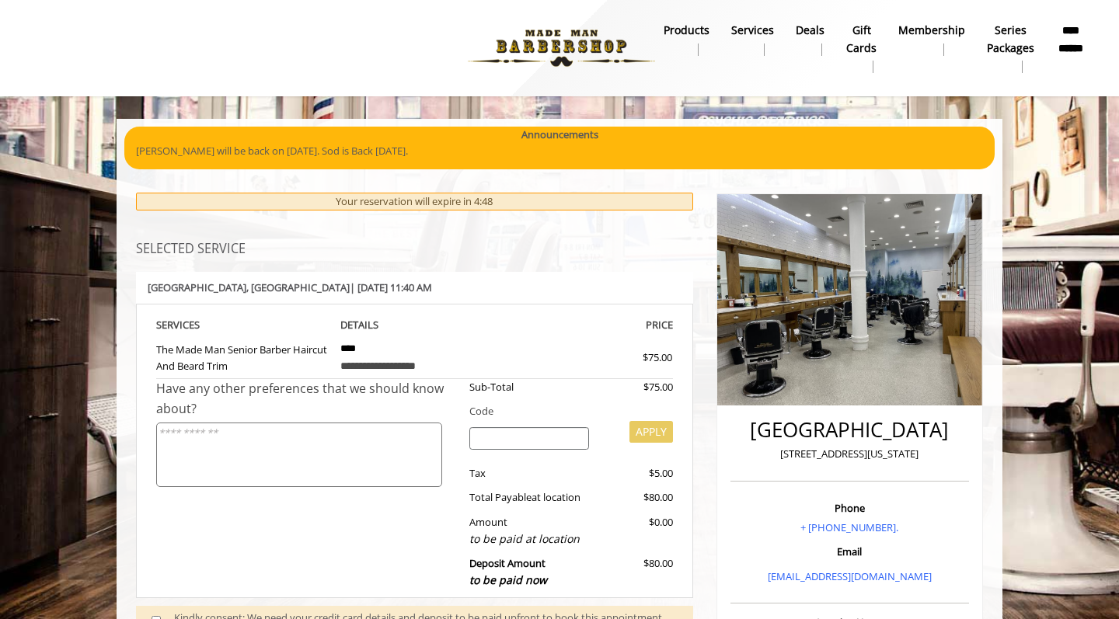
scroll to position [0, 0]
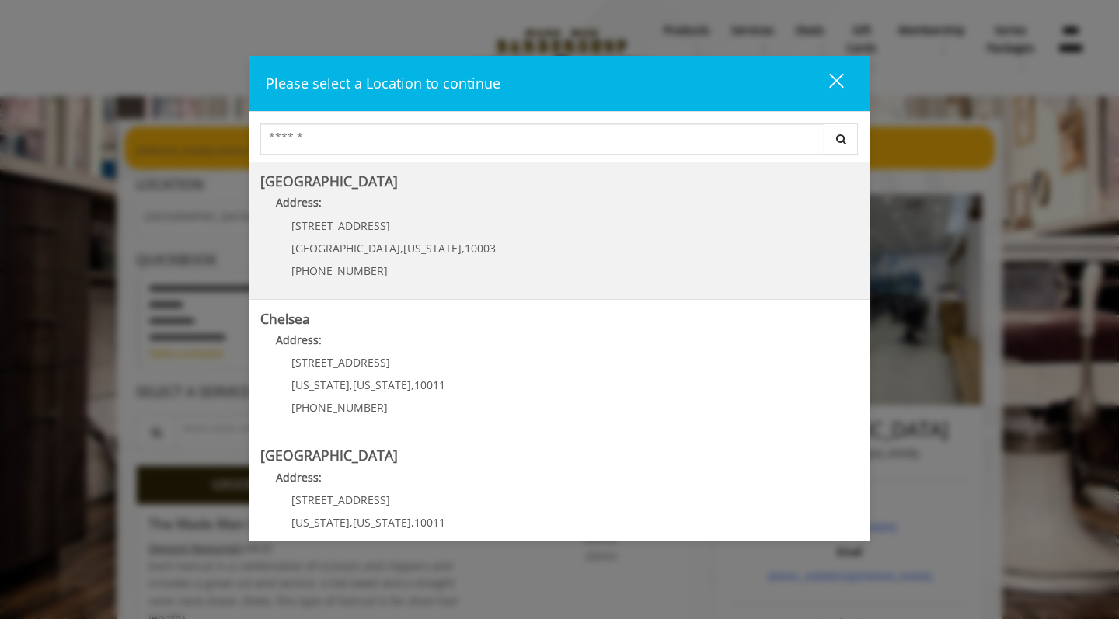
click at [423, 232] on div "60 E 8th St Manhattan , New York , 10003 (212) 598-1840" at bounding box center [381, 254] width 243 height 68
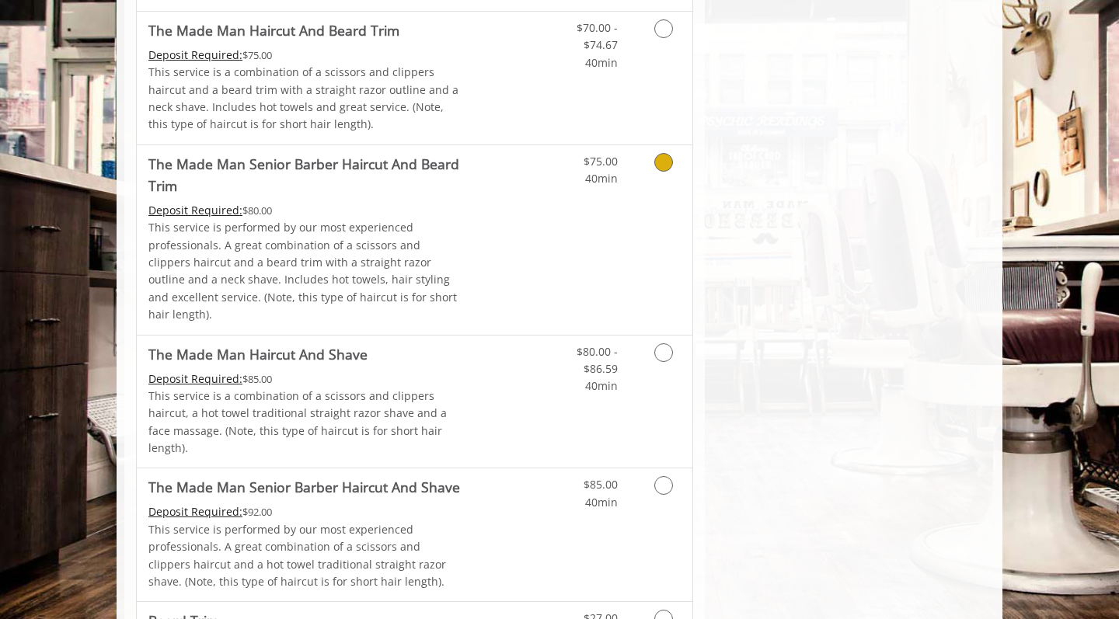
click at [664, 153] on icon "Grooming services" at bounding box center [663, 162] width 19 height 19
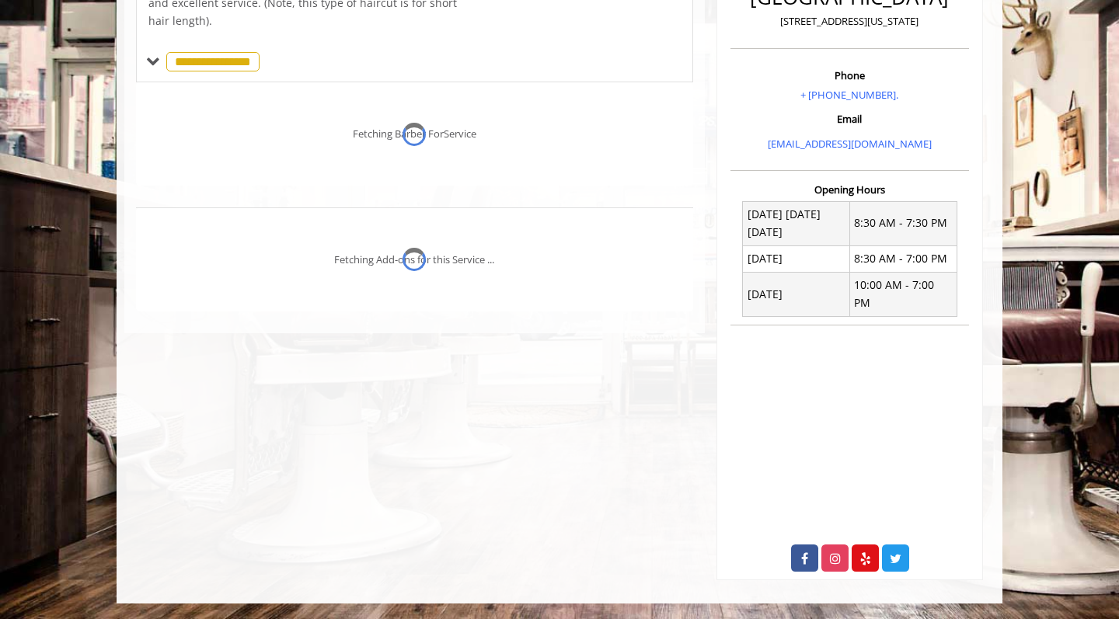
scroll to position [409, 0]
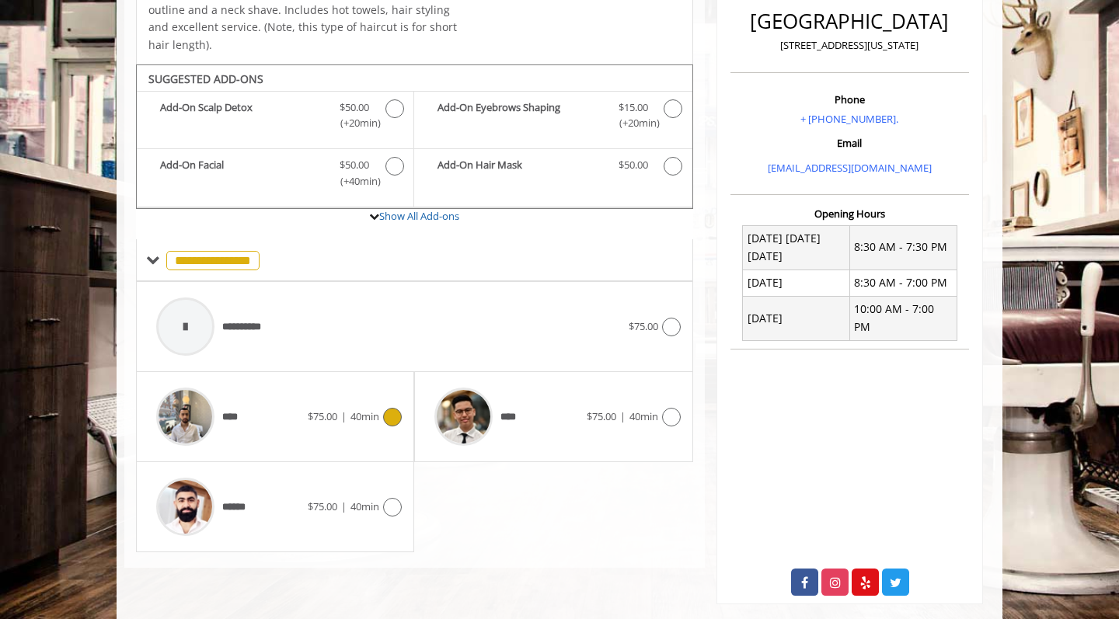
click at [393, 408] on icon at bounding box center [392, 417] width 19 height 19
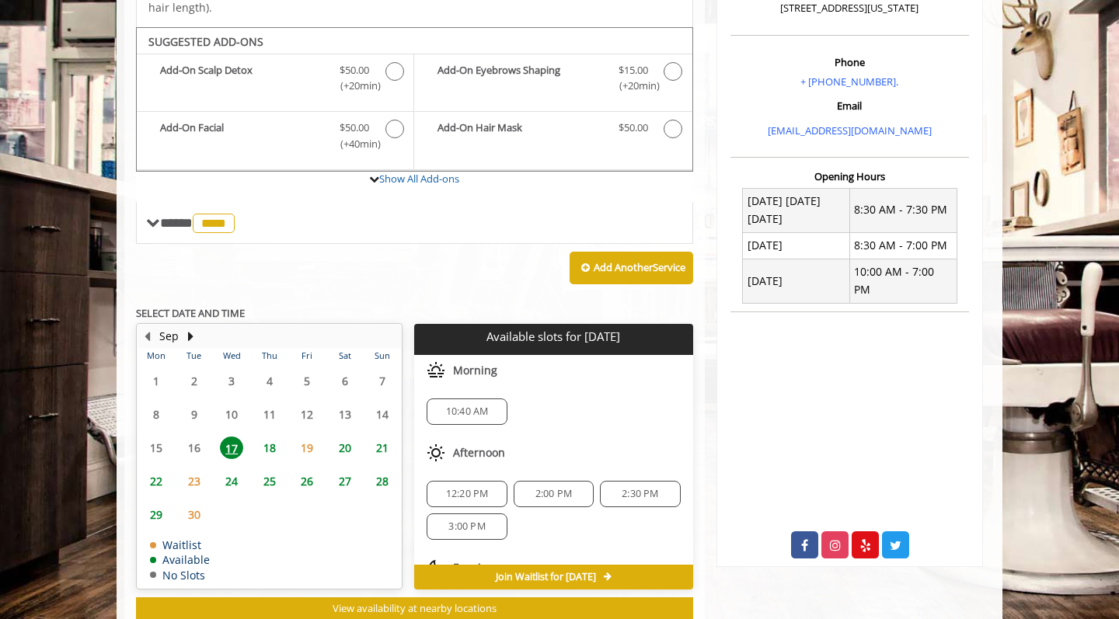
scroll to position [452, 0]
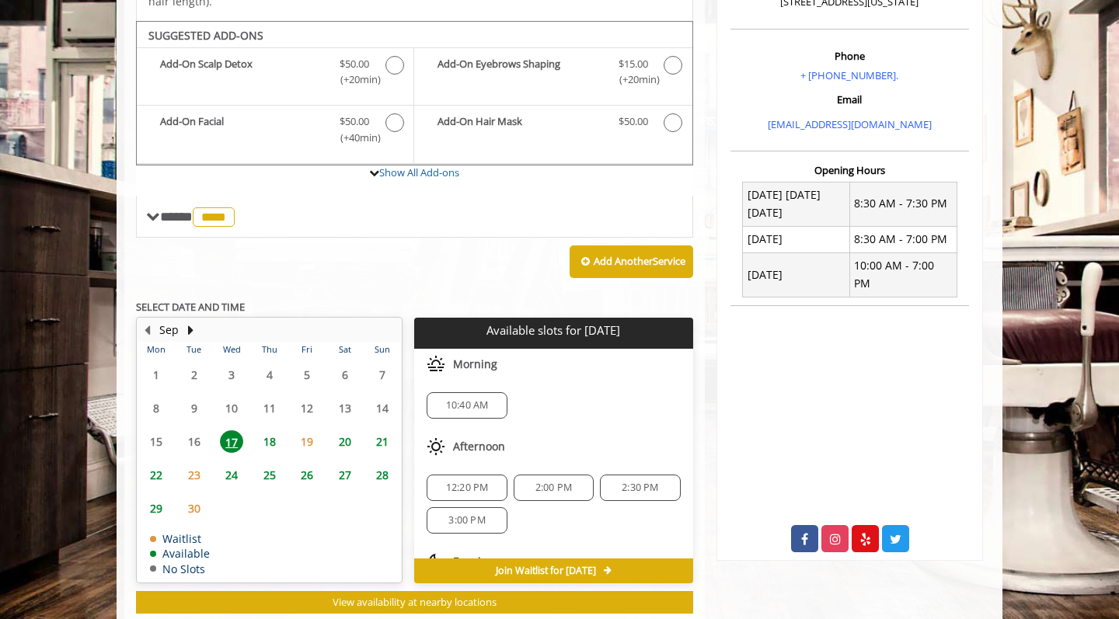
click at [269, 464] on span "25" at bounding box center [269, 475] width 23 height 23
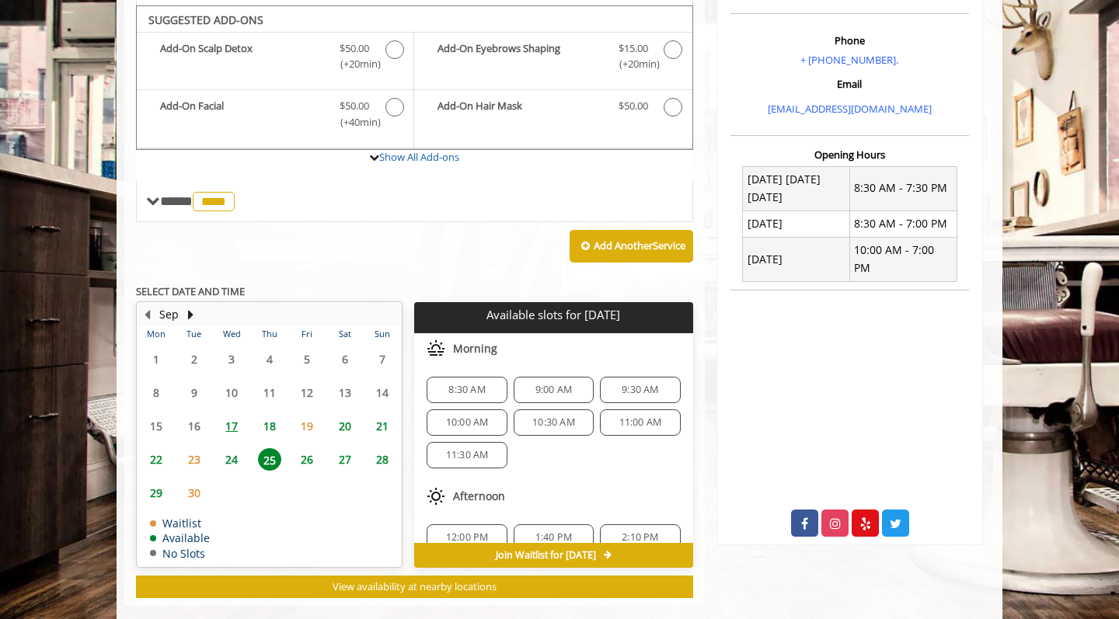
scroll to position [0, 0]
click at [472, 449] on span "11:30 AM" at bounding box center [467, 455] width 43 height 12
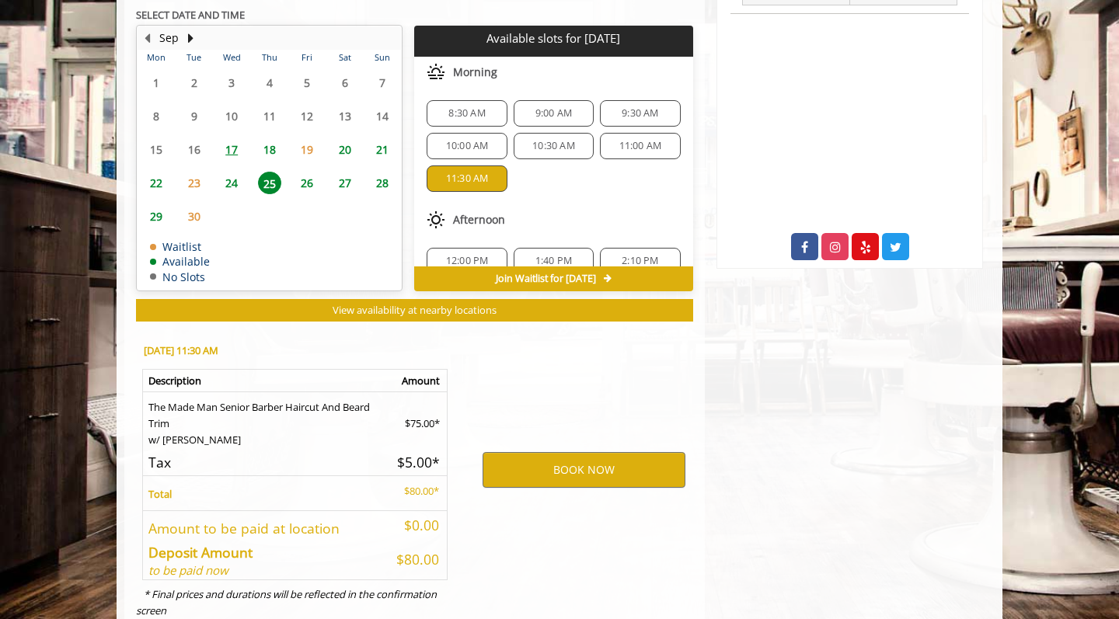
scroll to position [760, 0]
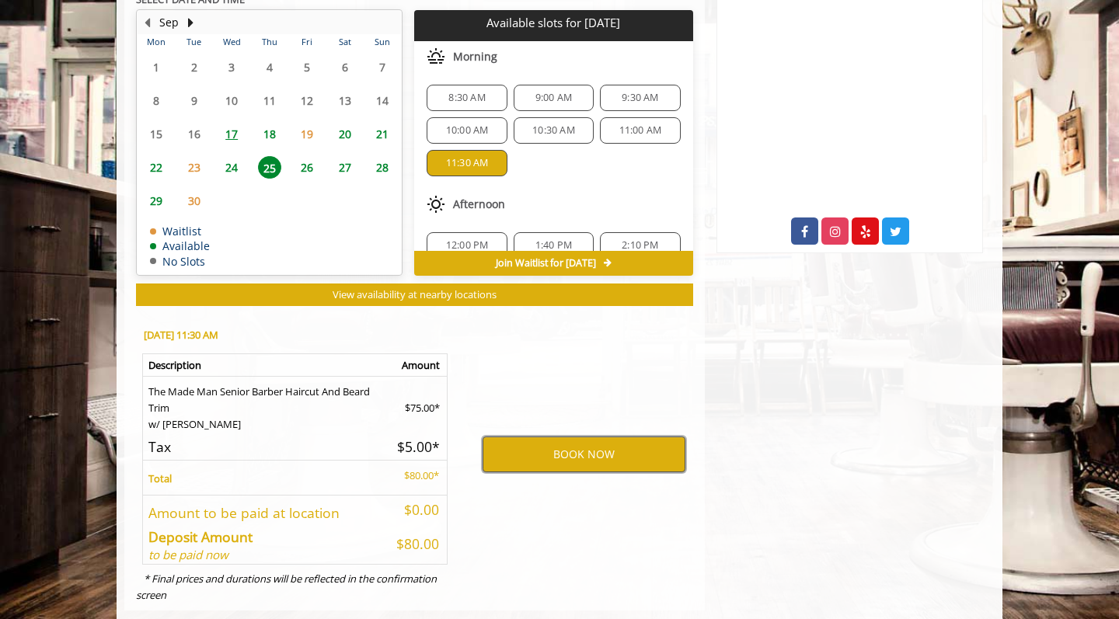
click at [587, 437] on button "BOOK NOW" at bounding box center [583, 455] width 203 height 36
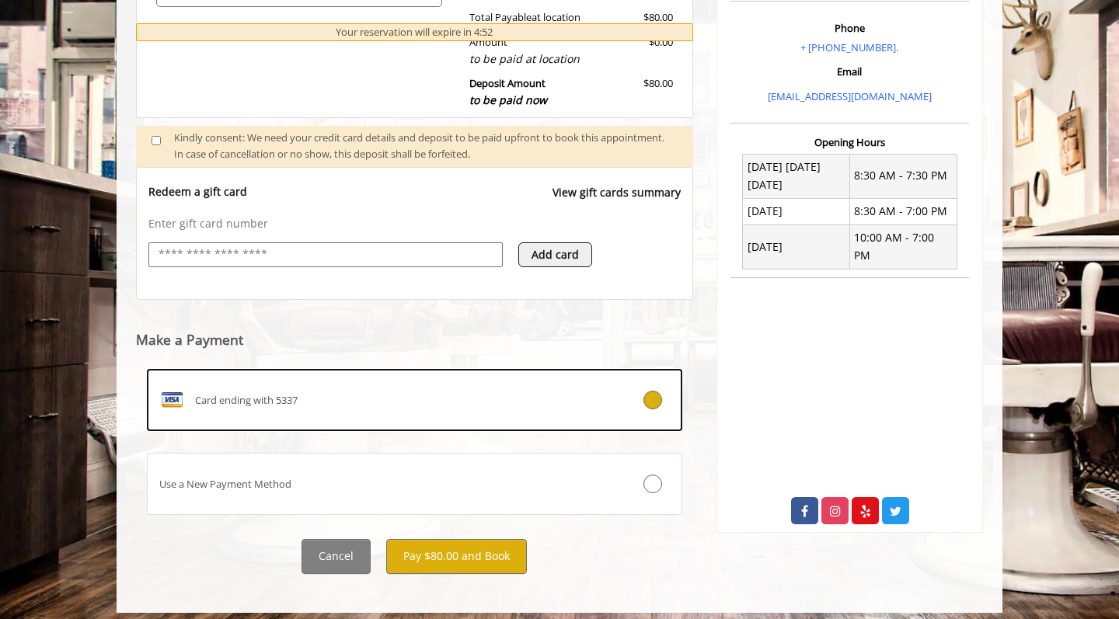
scroll to position [479, 0]
click at [477, 540] on button "Pay $80.00 and Book" at bounding box center [456, 557] width 141 height 35
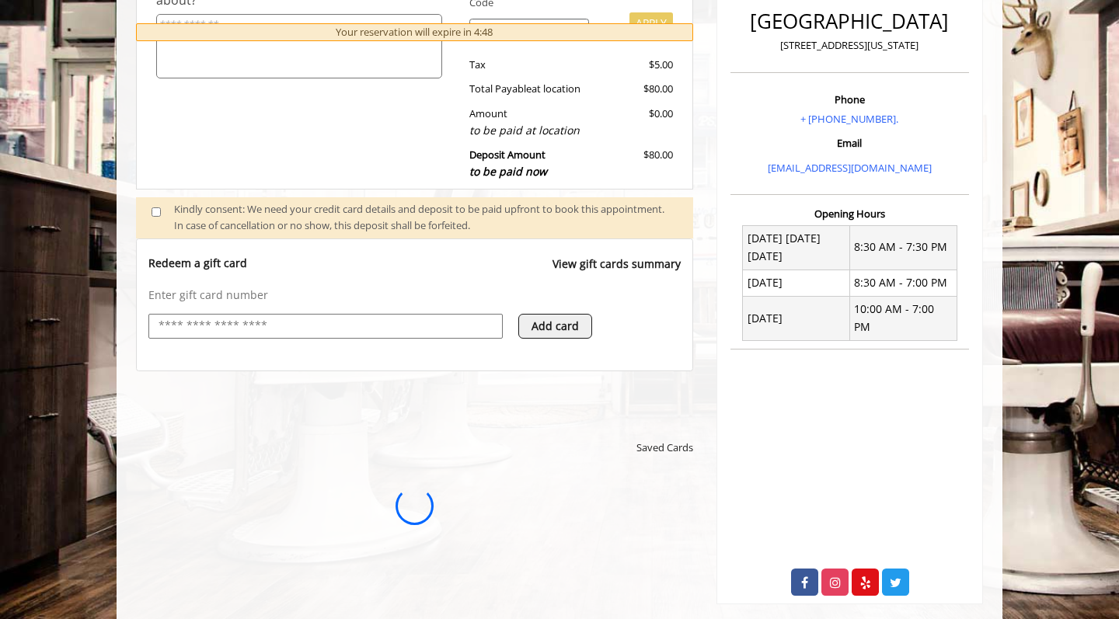
scroll to position [0, 0]
